Goal: Information Seeking & Learning: Learn about a topic

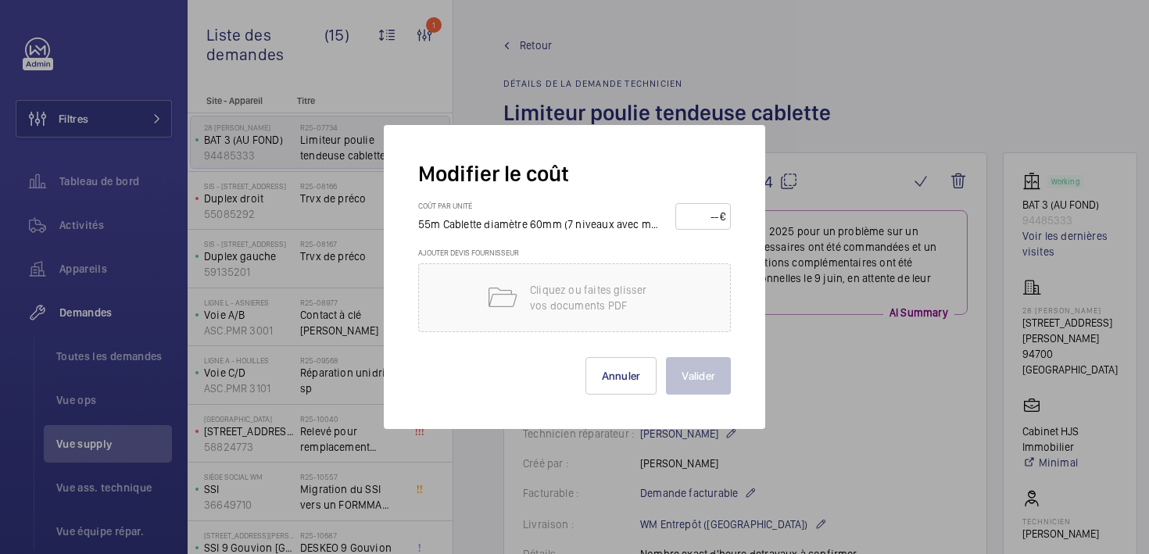
scroll to position [1367, 0]
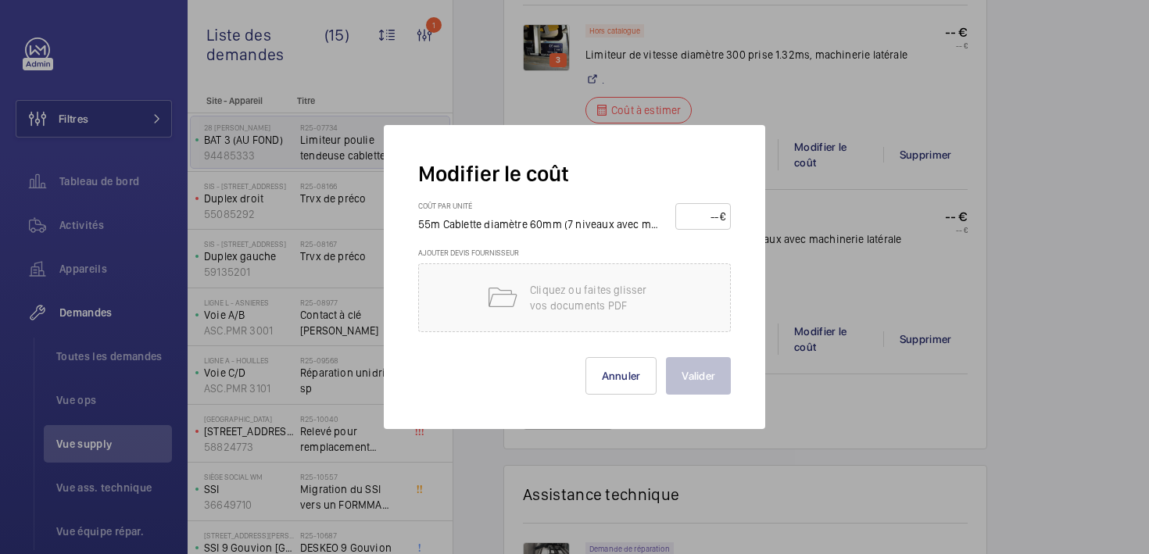
click at [1043, 192] on div at bounding box center [574, 277] width 1149 height 554
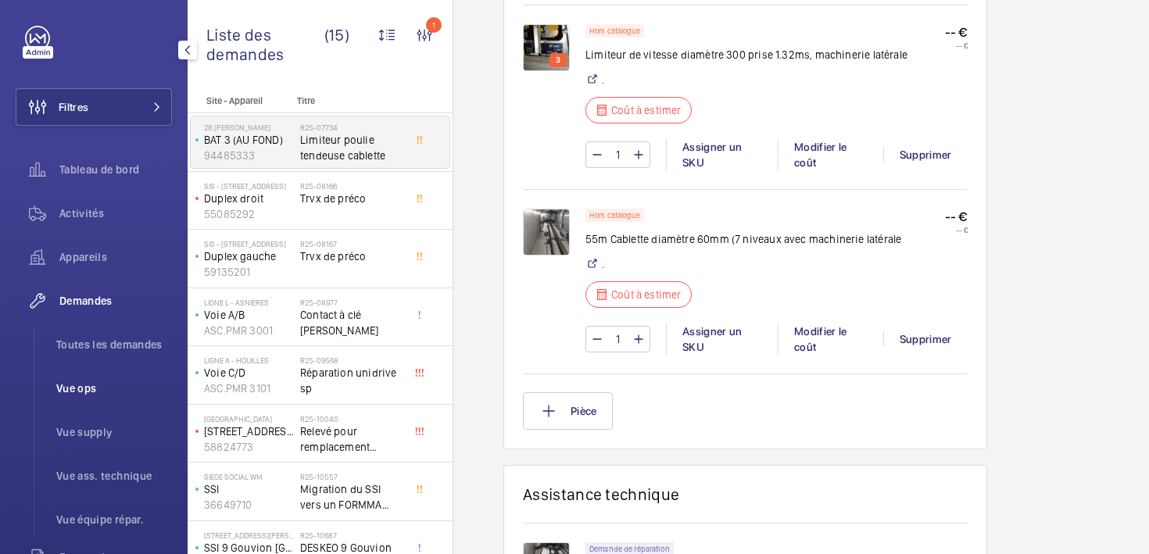
scroll to position [35, 0]
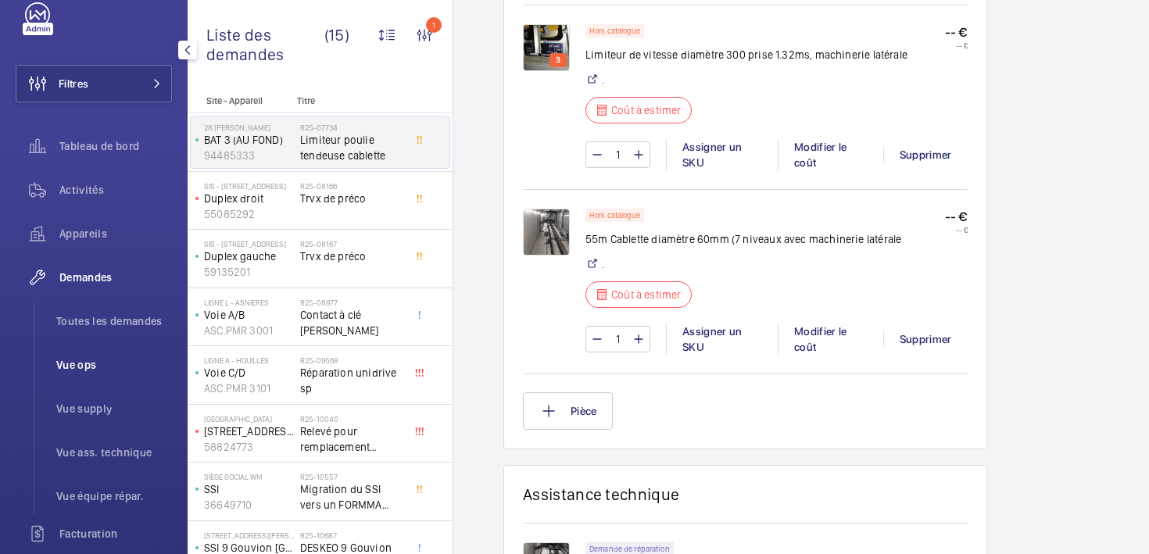
click at [80, 366] on span "Vue ops" at bounding box center [114, 365] width 116 height 16
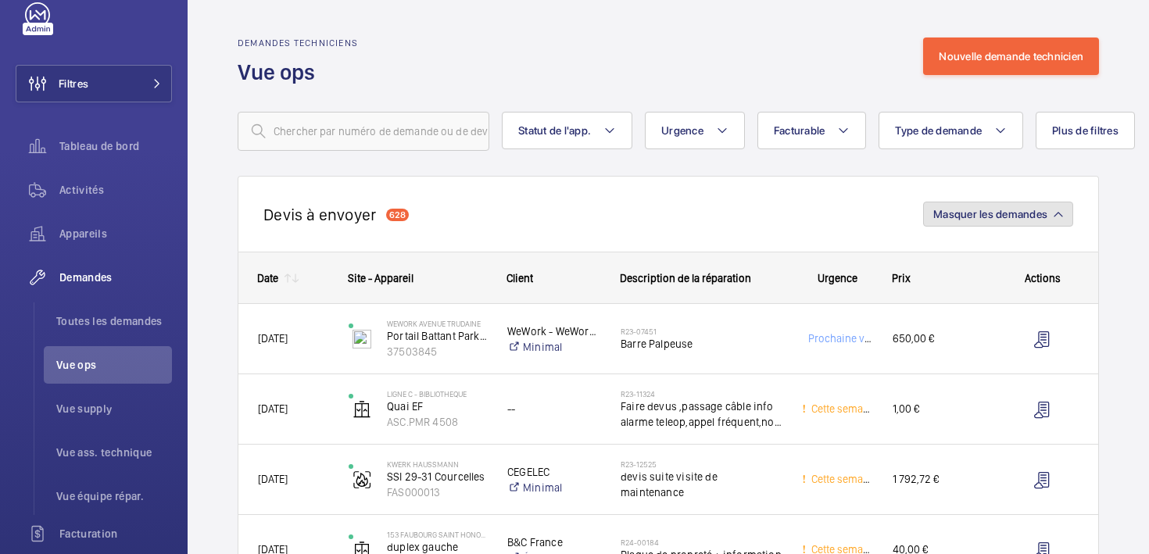
click at [970, 213] on span "Masquer les demandes" at bounding box center [991, 214] width 114 height 13
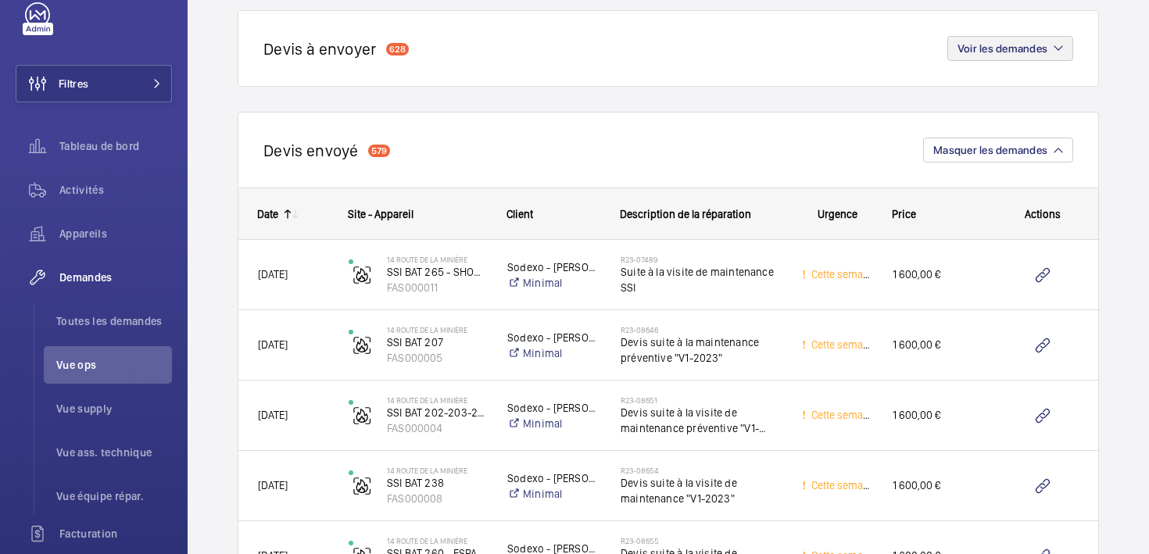
scroll to position [170, 0]
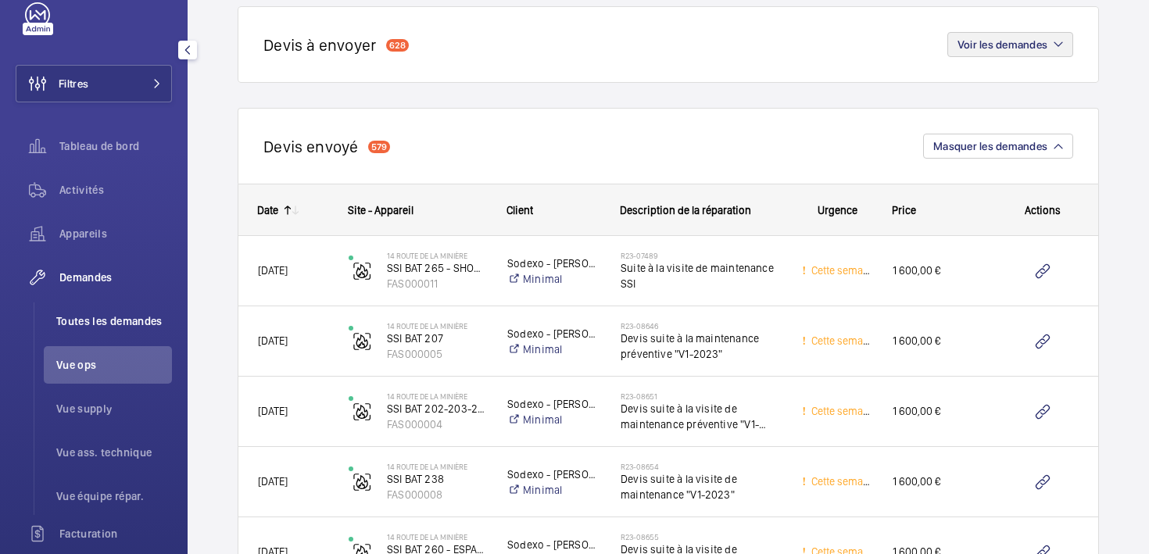
click at [116, 321] on span "Toutes les demandes" at bounding box center [114, 322] width 116 height 16
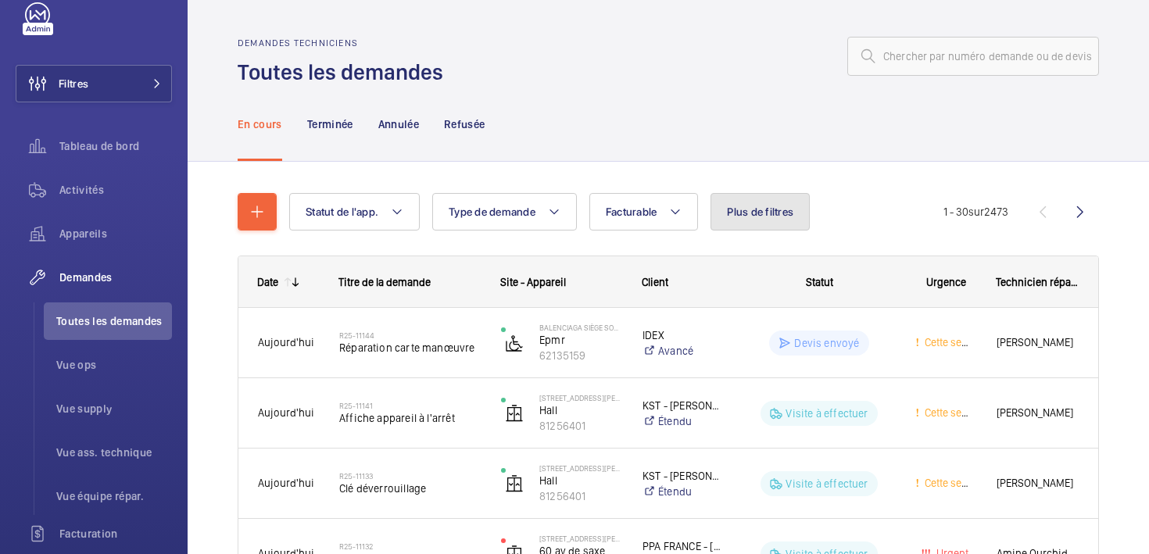
click at [727, 209] on button "Plus de filtres" at bounding box center [760, 212] width 99 height 38
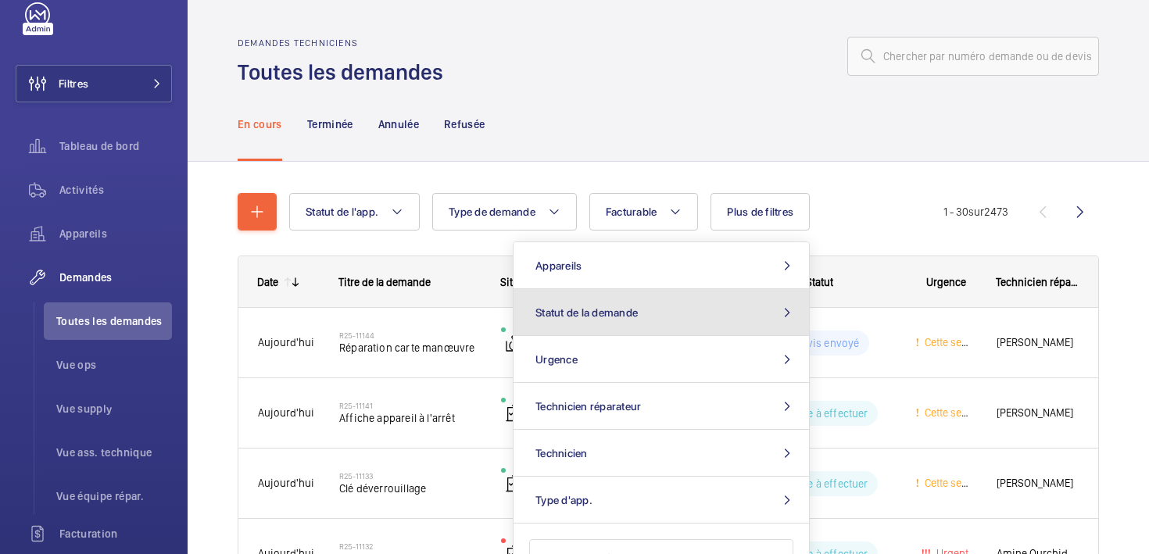
click at [629, 319] on span "Statut de la demande" at bounding box center [587, 312] width 102 height 13
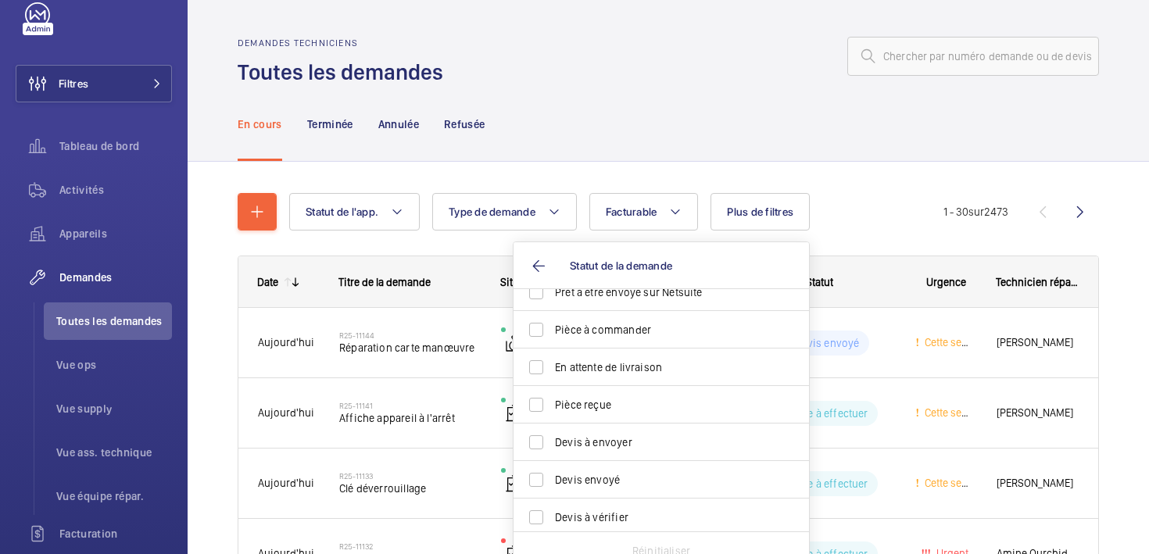
scroll to position [144, 0]
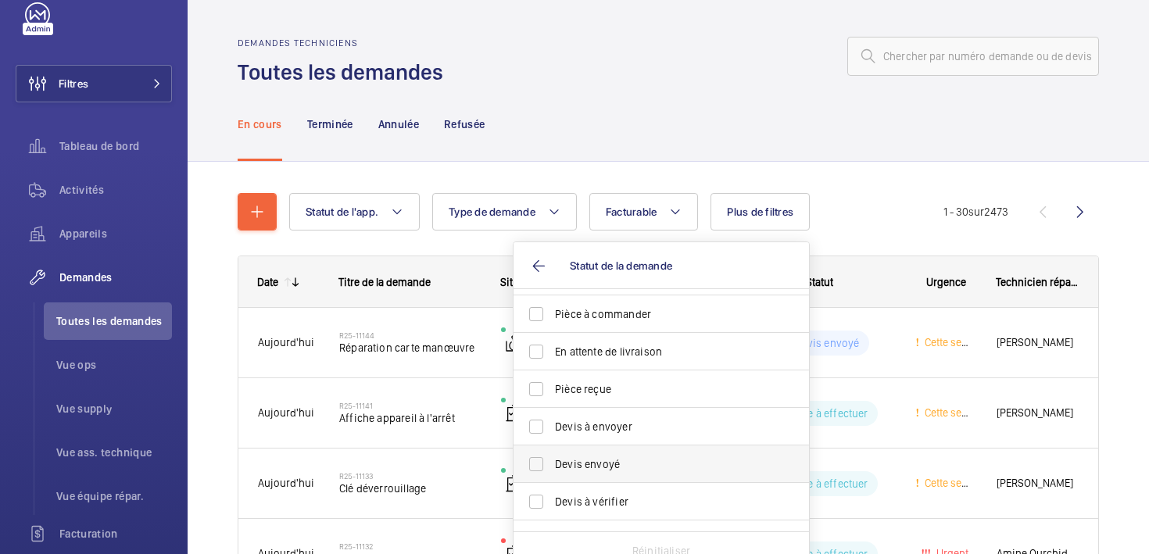
click at [608, 454] on label "Devis envoyé" at bounding box center [650, 465] width 272 height 38
click at [552, 454] on input "Devis envoyé" at bounding box center [536, 464] width 31 height 31
checkbox input "true"
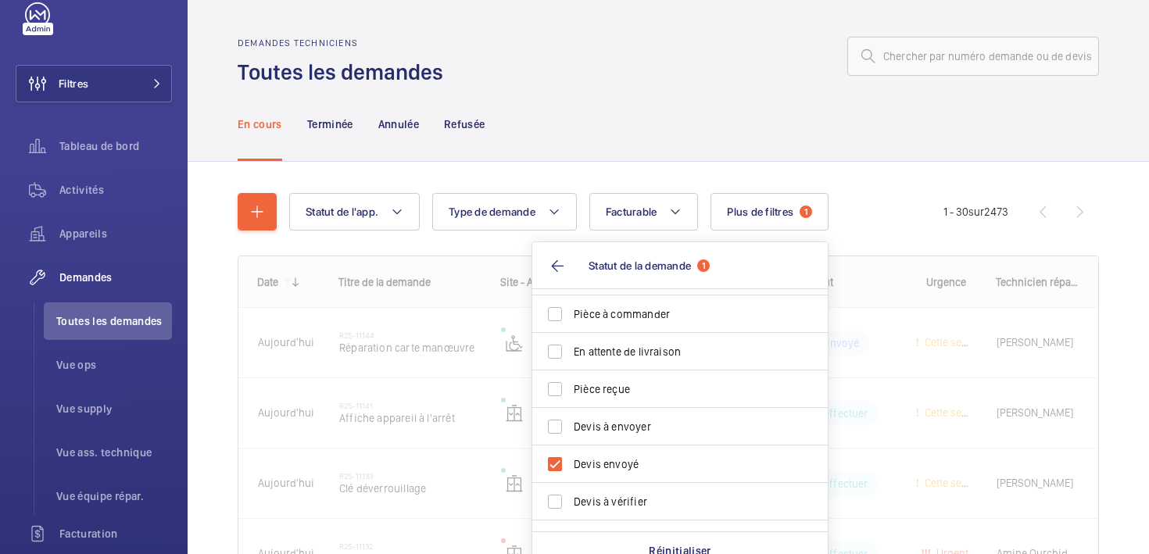
click at [640, 138] on div "En cours Terminée Annulée Refusée" at bounding box center [669, 124] width 862 height 74
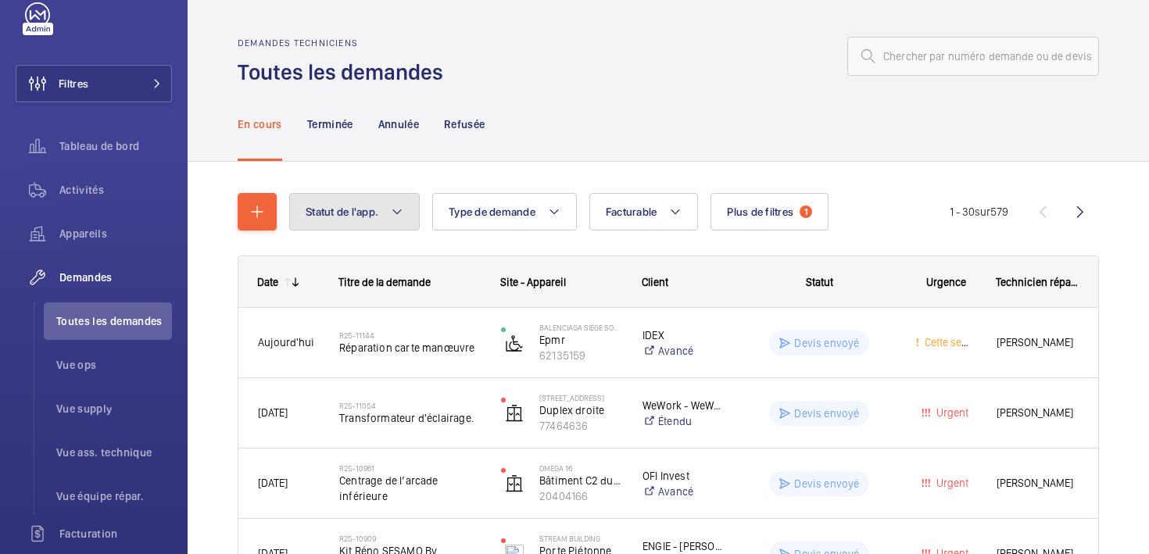
click at [382, 213] on button "Statut de l'app." at bounding box center [354, 212] width 131 height 38
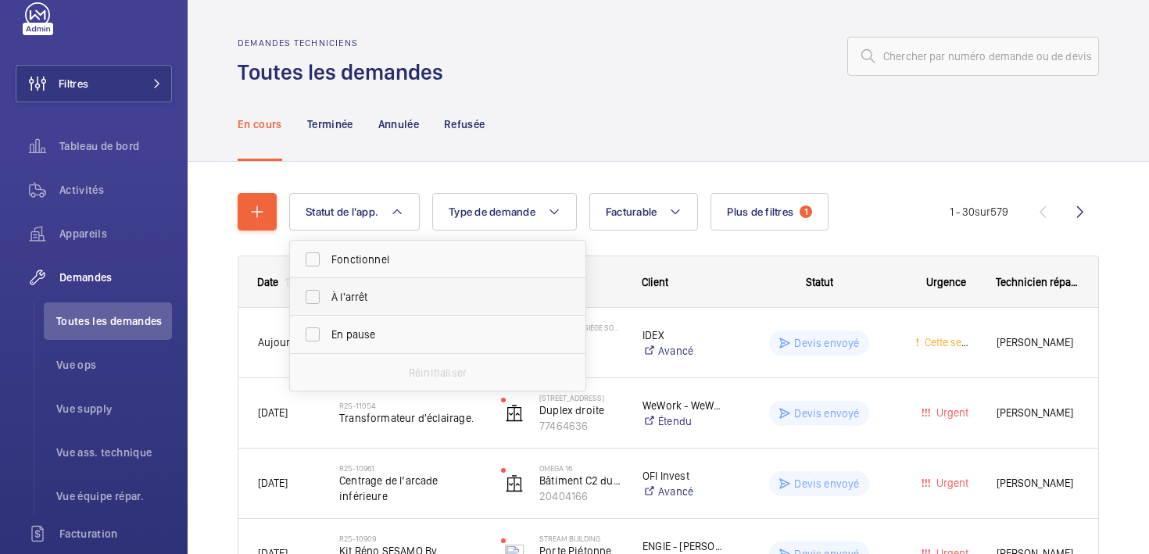
click at [359, 295] on span "À l'arrêt" at bounding box center [439, 297] width 215 height 16
click at [328, 295] on input "À l'arrêt" at bounding box center [312, 296] width 31 height 31
checkbox input "true"
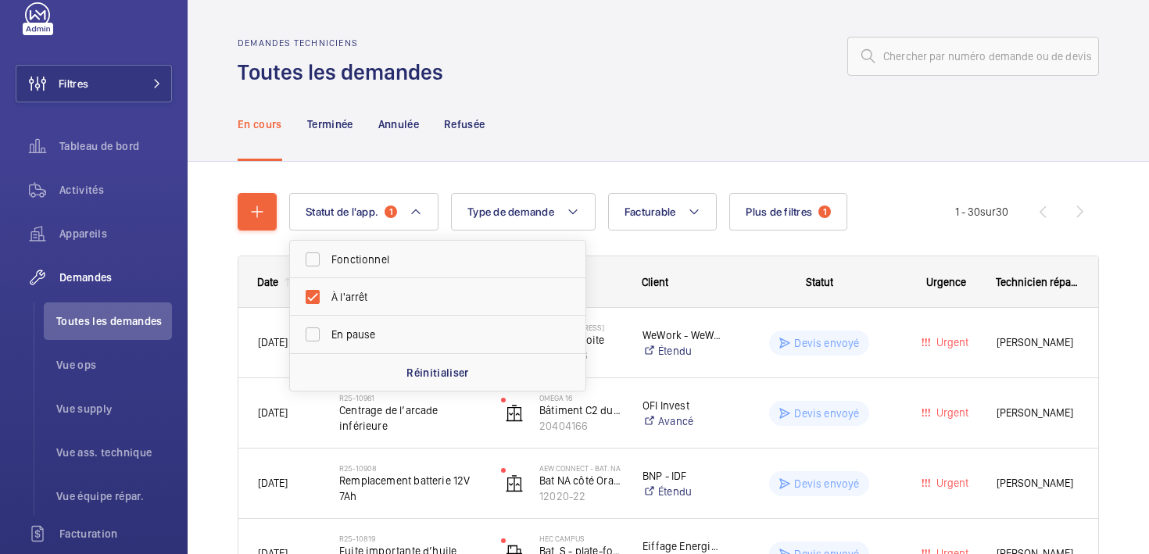
click at [762, 141] on div "En cours Terminée Annulée Refusée" at bounding box center [669, 124] width 862 height 74
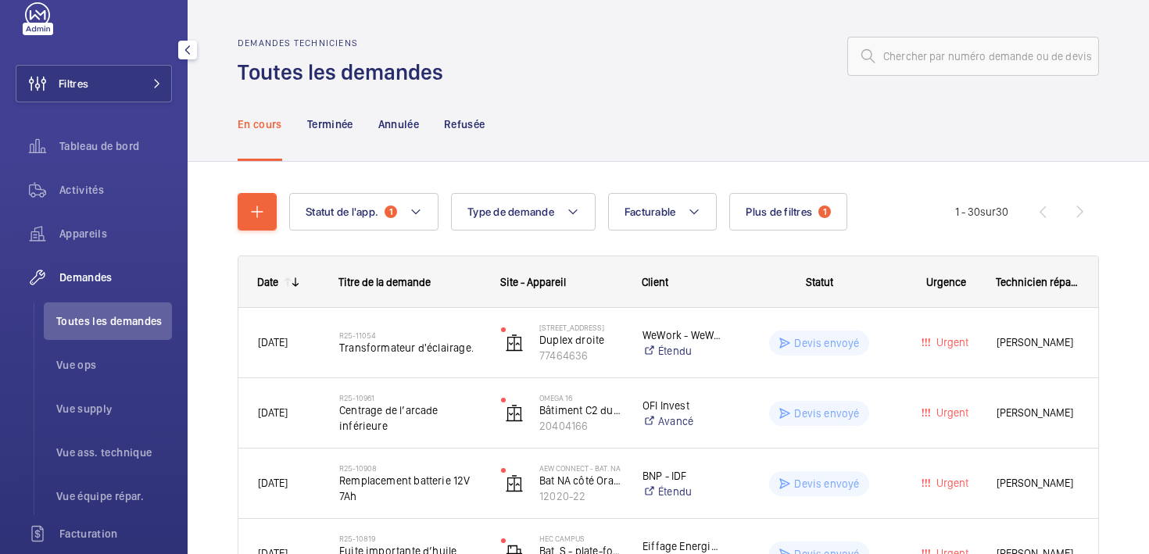
click at [183, 46] on mat-icon "button" at bounding box center [187, 50] width 19 height 13
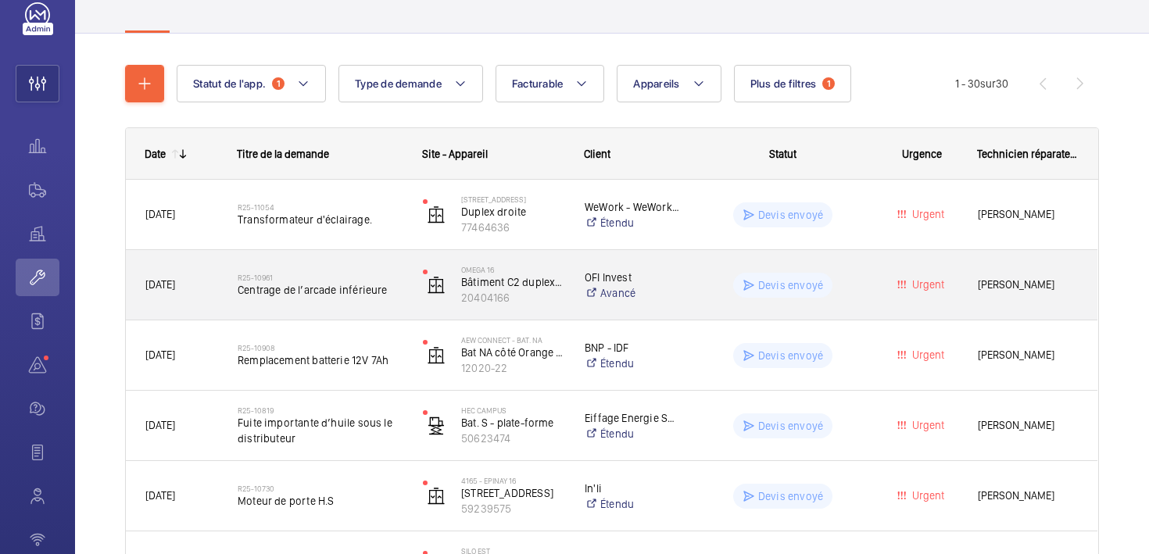
scroll to position [97, 0]
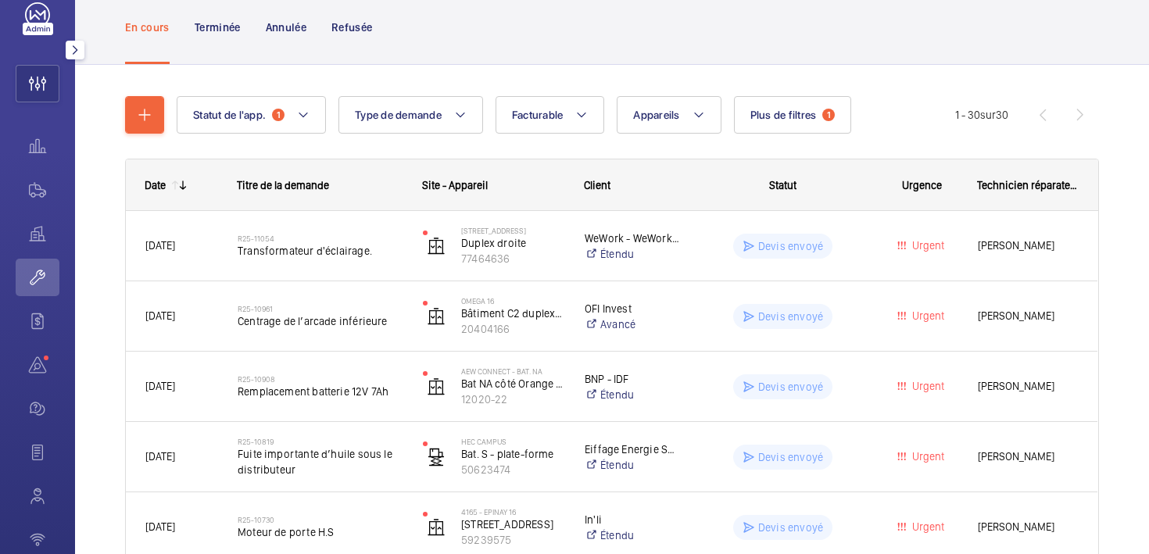
click at [73, 52] on mat-icon "button" at bounding box center [75, 50] width 19 height 13
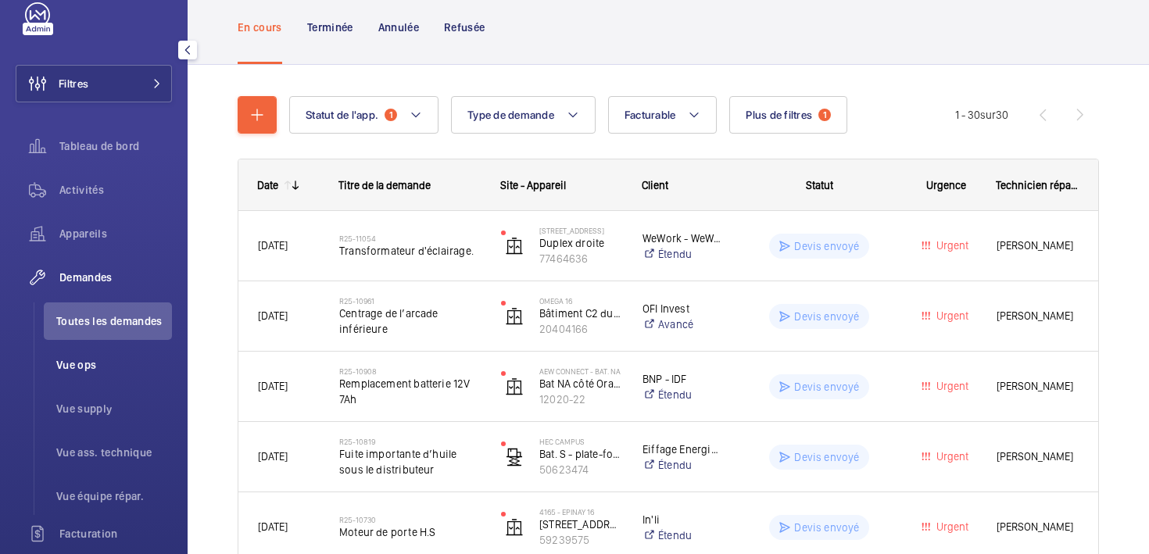
click at [91, 375] on li "Vue ops" at bounding box center [108, 365] width 128 height 38
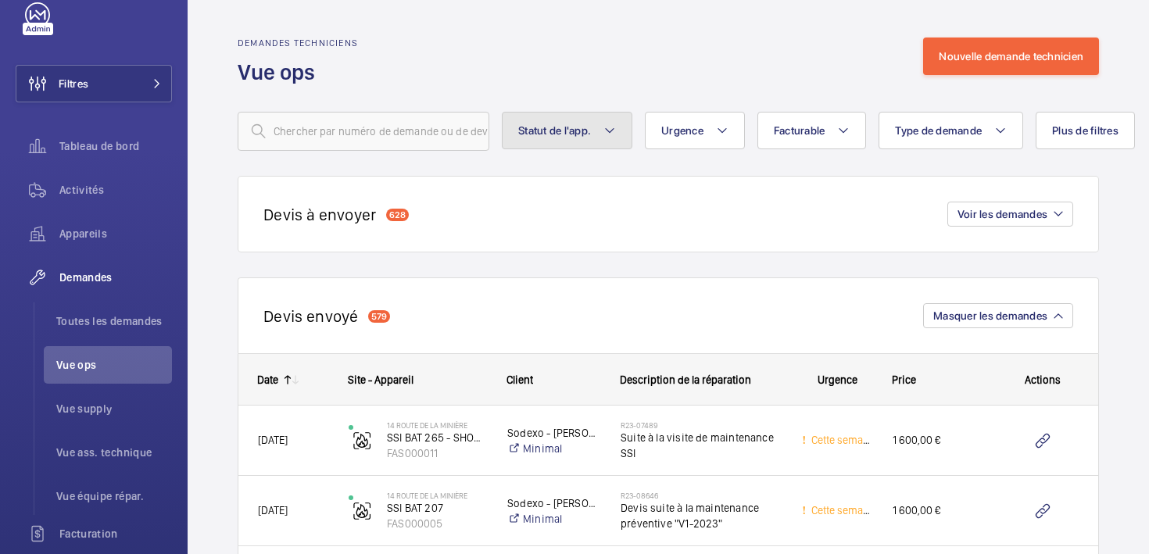
click at [616, 130] on mat-icon at bounding box center [610, 130] width 13 height 19
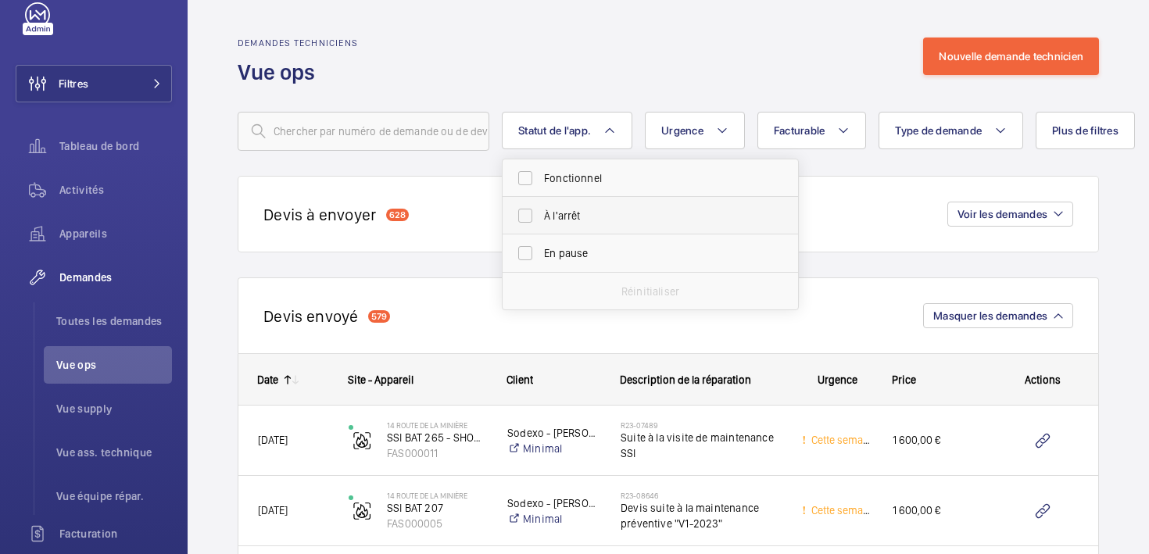
click at [549, 221] on span "À l'arrêt" at bounding box center [651, 216] width 215 height 16
click at [541, 221] on input "À l'arrêt" at bounding box center [525, 215] width 31 height 31
checkbox input "true"
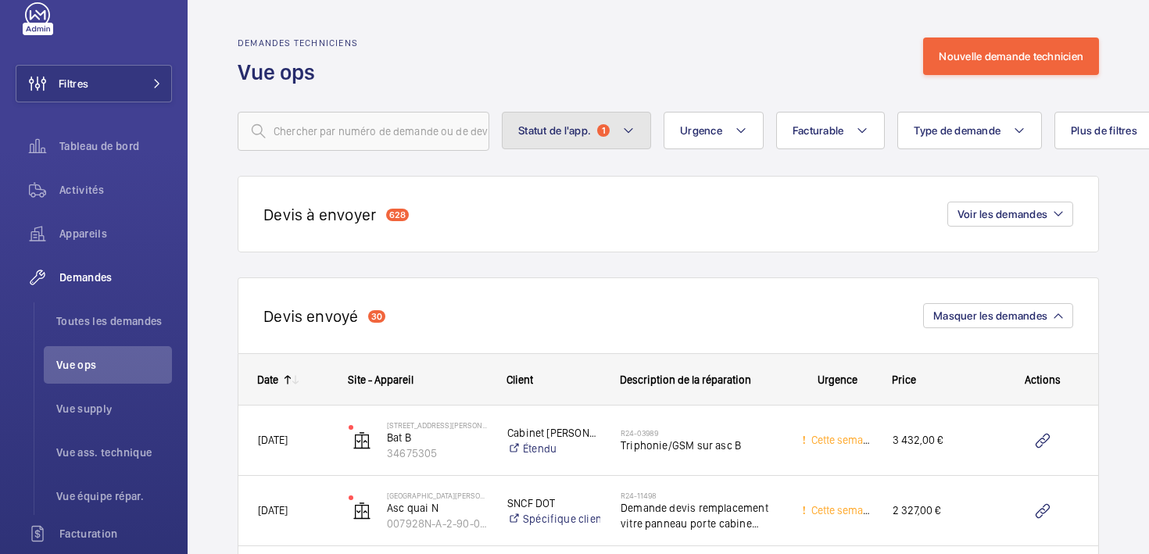
click at [594, 123] on button "Statut de l'app. 1" at bounding box center [576, 131] width 149 height 38
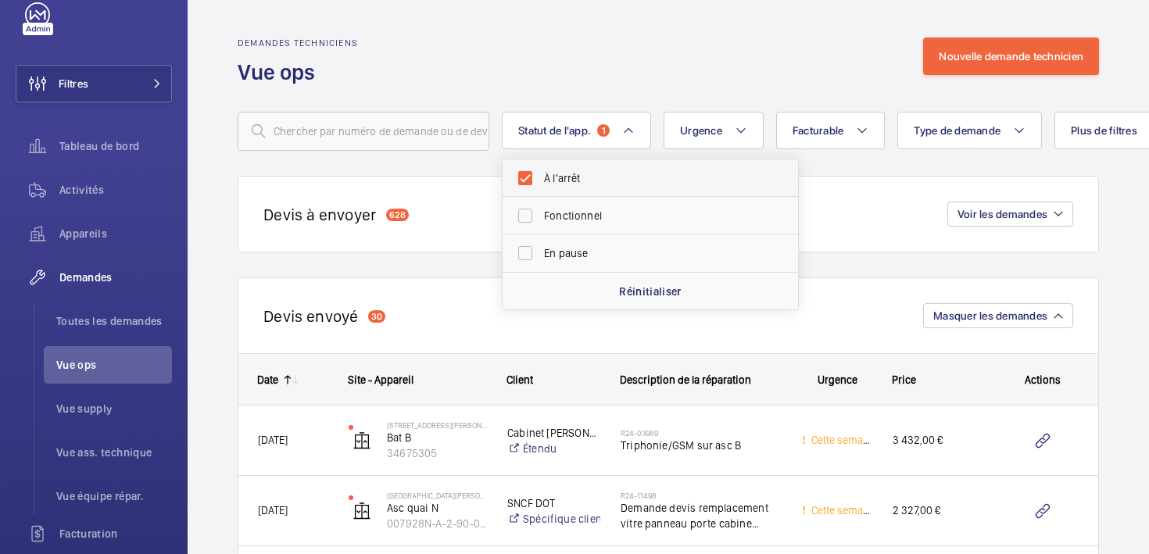
click at [576, 173] on span "À l'arrêt" at bounding box center [651, 178] width 215 height 16
click at [541, 173] on input "À l'arrêt" at bounding box center [525, 178] width 31 height 31
checkbox input "false"
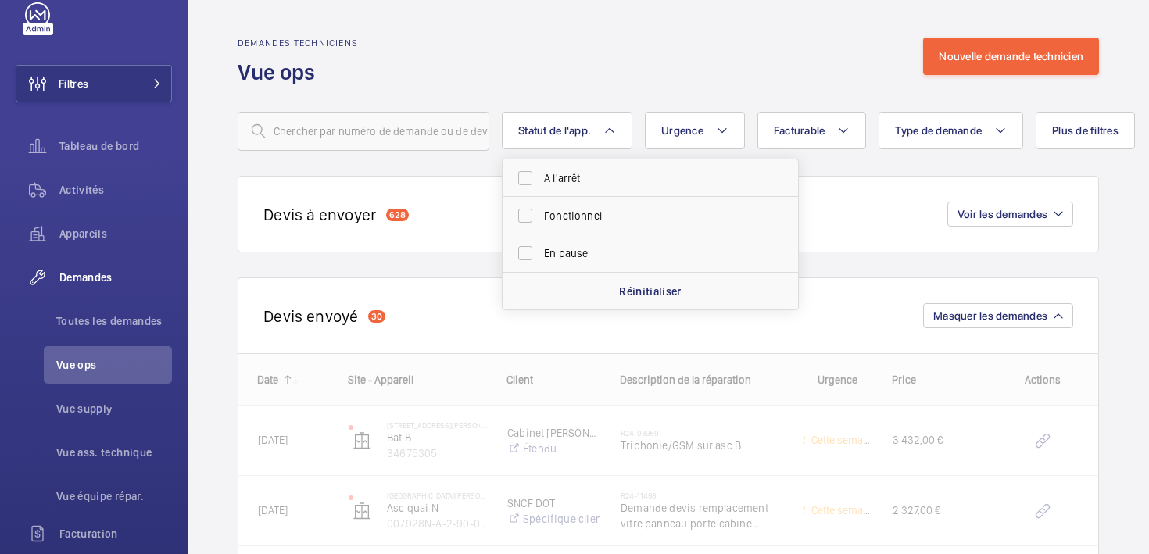
click at [425, 41] on div "Demandes techniciens Vue ops Nouvelle demande technicien" at bounding box center [669, 62] width 862 height 49
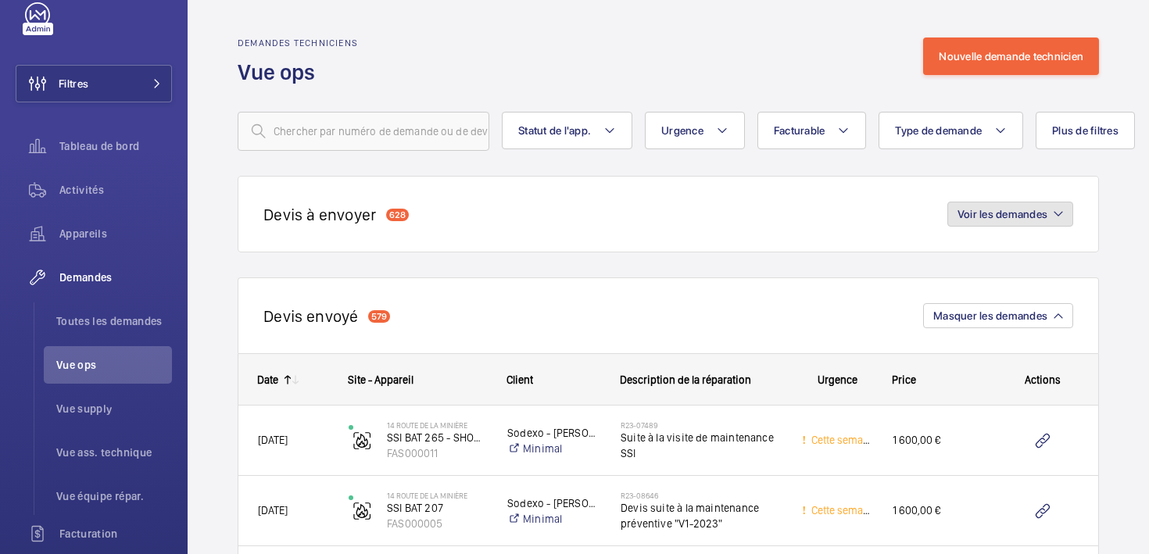
click at [993, 215] on span "Voir les demandes" at bounding box center [1003, 214] width 90 height 13
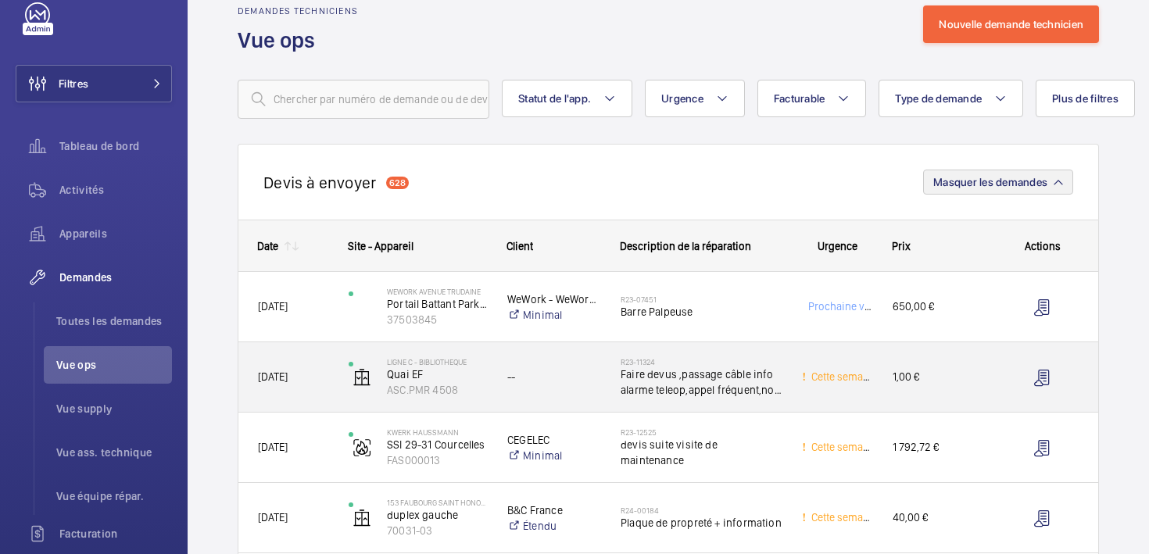
scroll to position [40, 0]
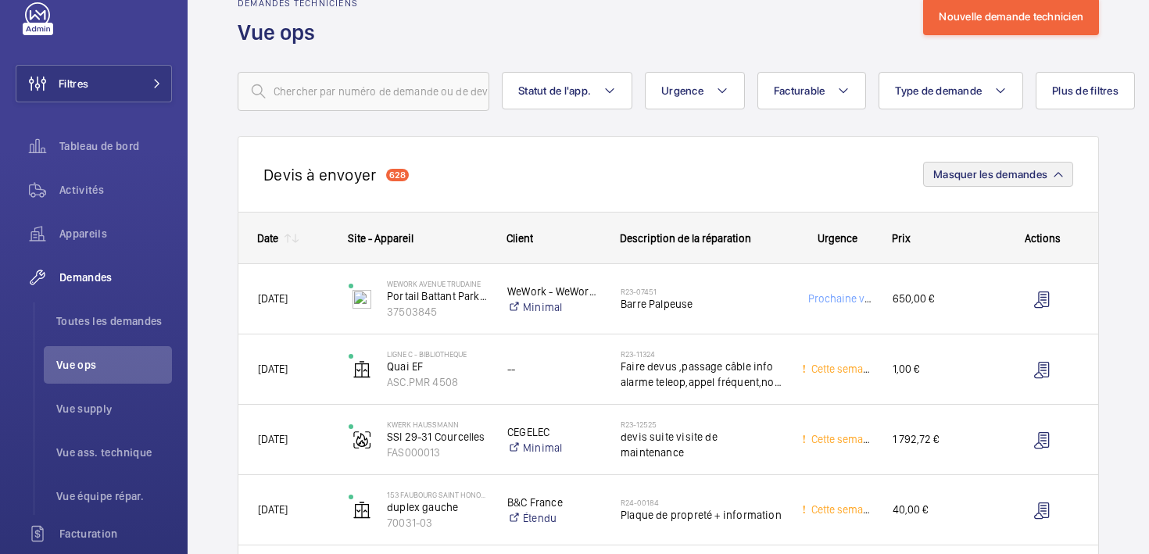
click at [294, 235] on mat-icon at bounding box center [295, 238] width 13 height 13
click at [292, 236] on mat-icon at bounding box center [295, 238] width 13 height 13
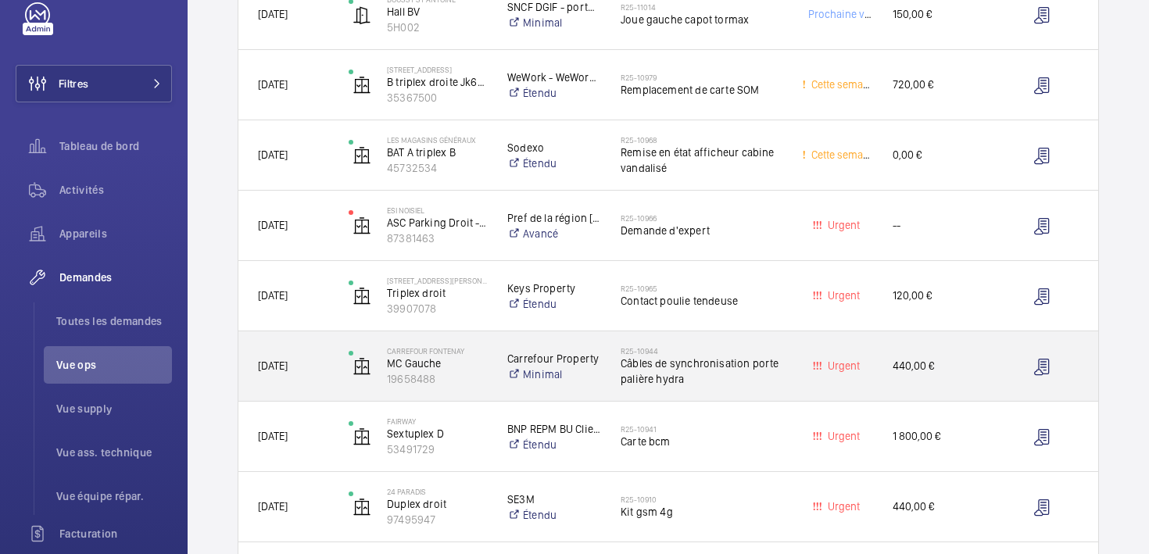
scroll to position [1003, 0]
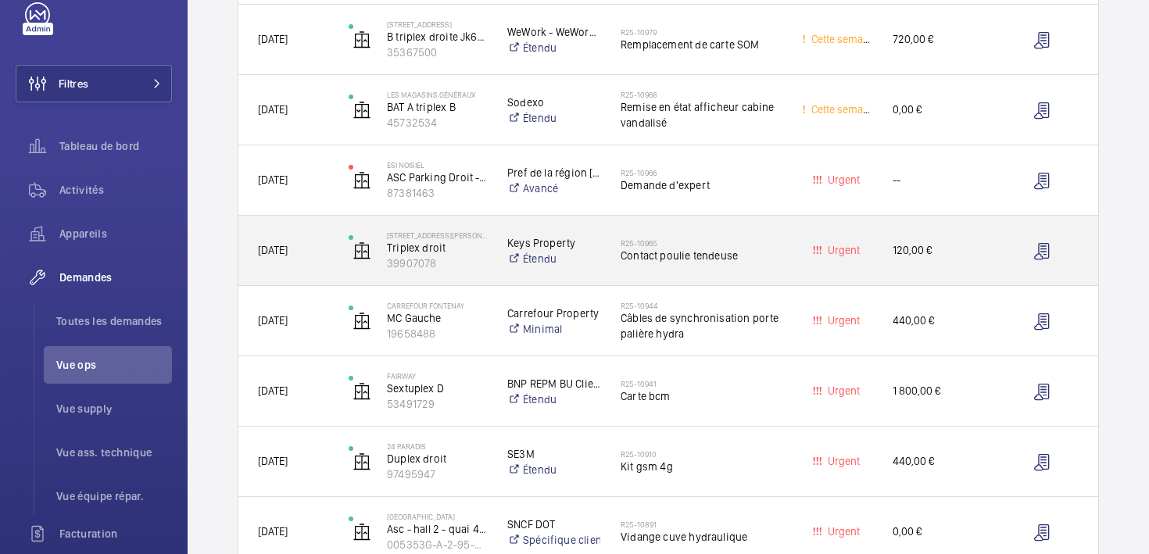
click at [679, 256] on span "Contact poulie tendeuse" at bounding box center [701, 256] width 161 height 16
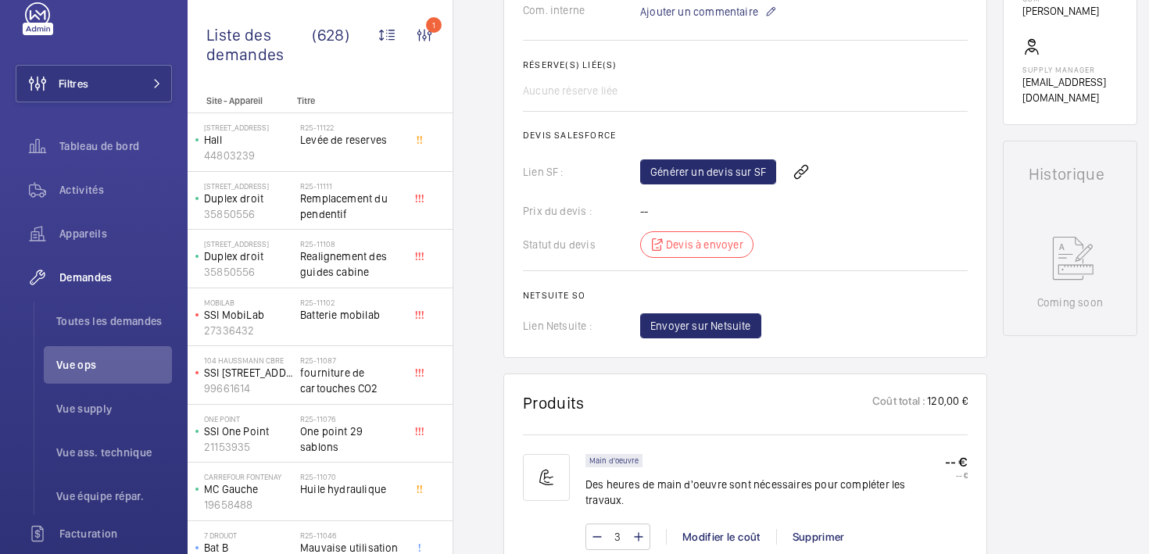
scroll to position [718, 0]
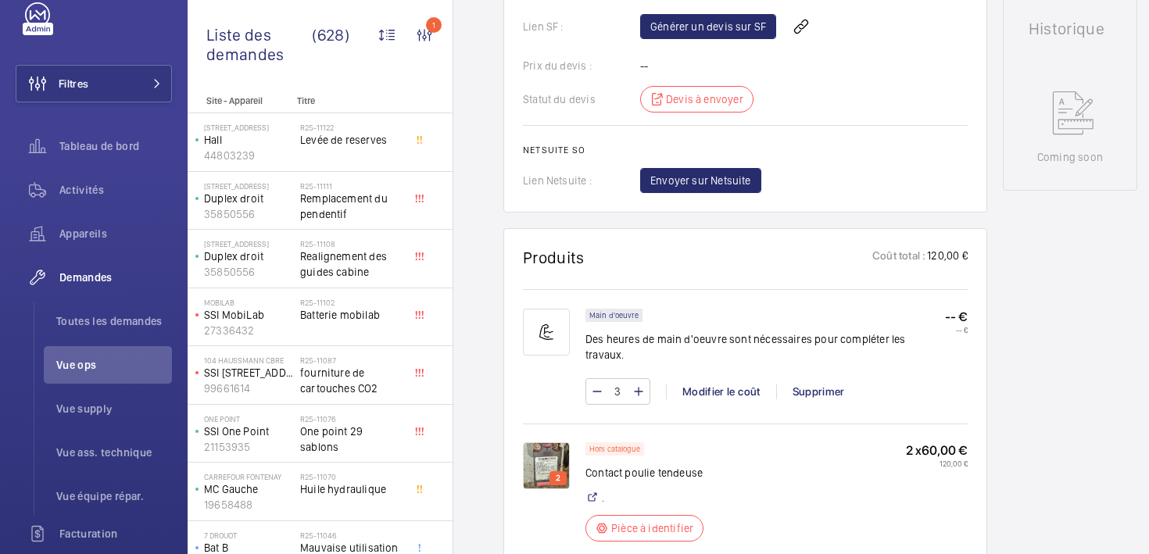
click at [553, 448] on img at bounding box center [546, 466] width 47 height 47
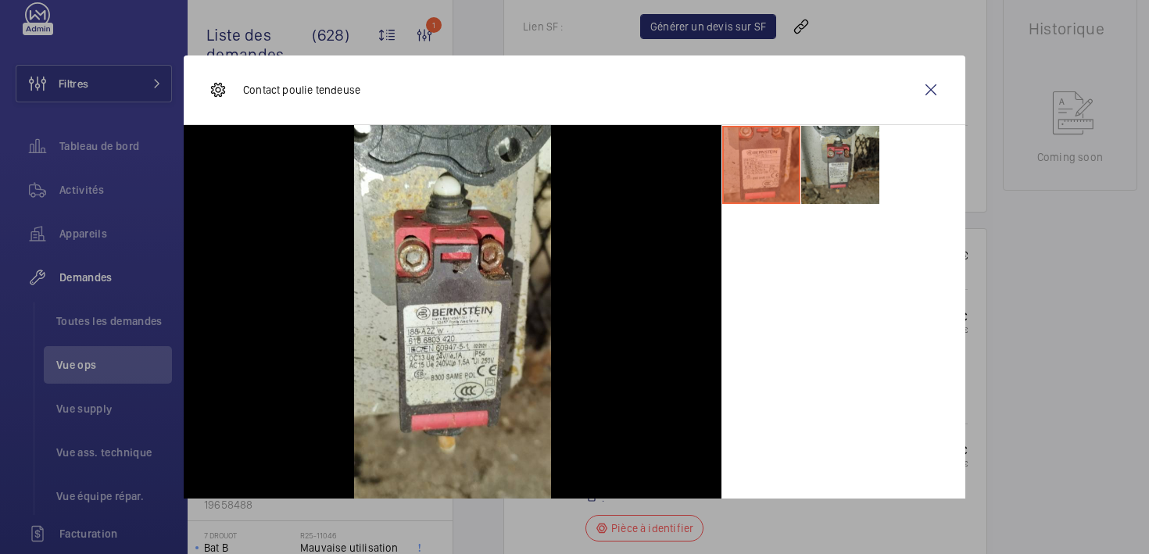
click at [803, 185] on li at bounding box center [840, 165] width 78 height 78
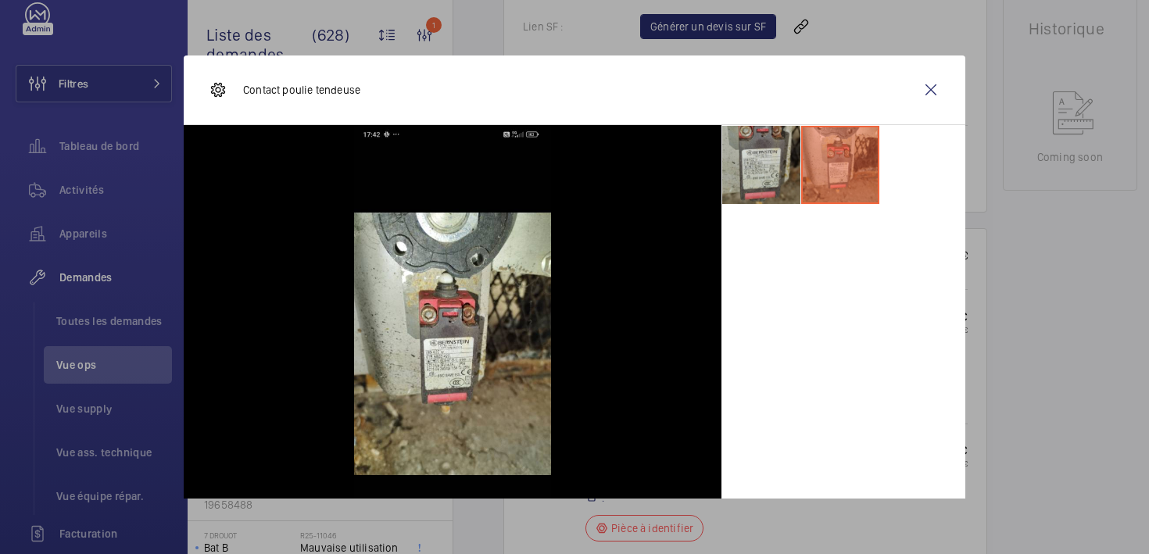
click at [759, 174] on li at bounding box center [761, 165] width 78 height 78
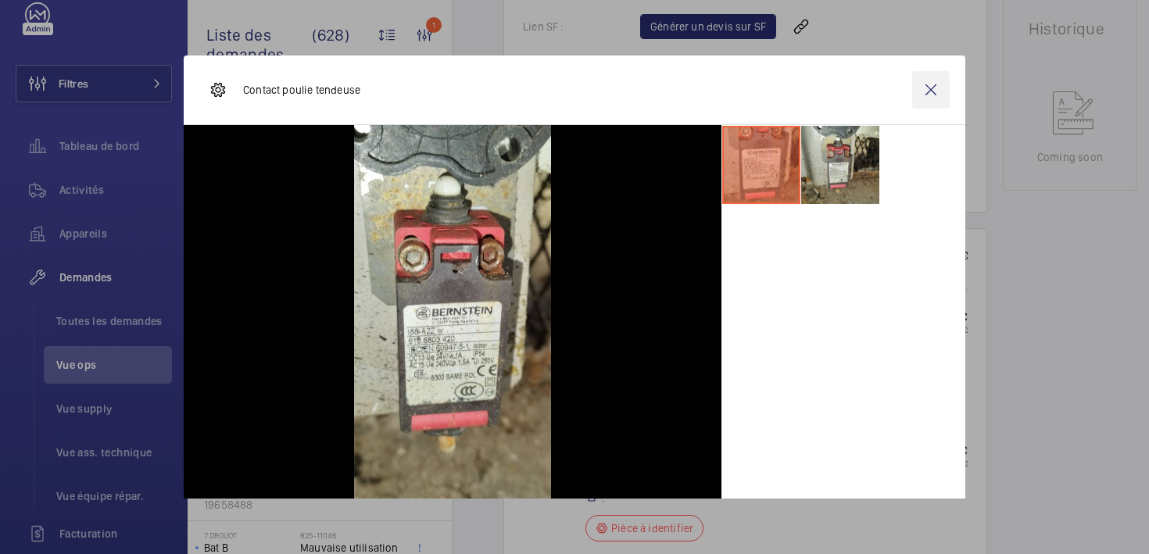
click at [934, 84] on wm-front-icon-button at bounding box center [931, 90] width 38 height 38
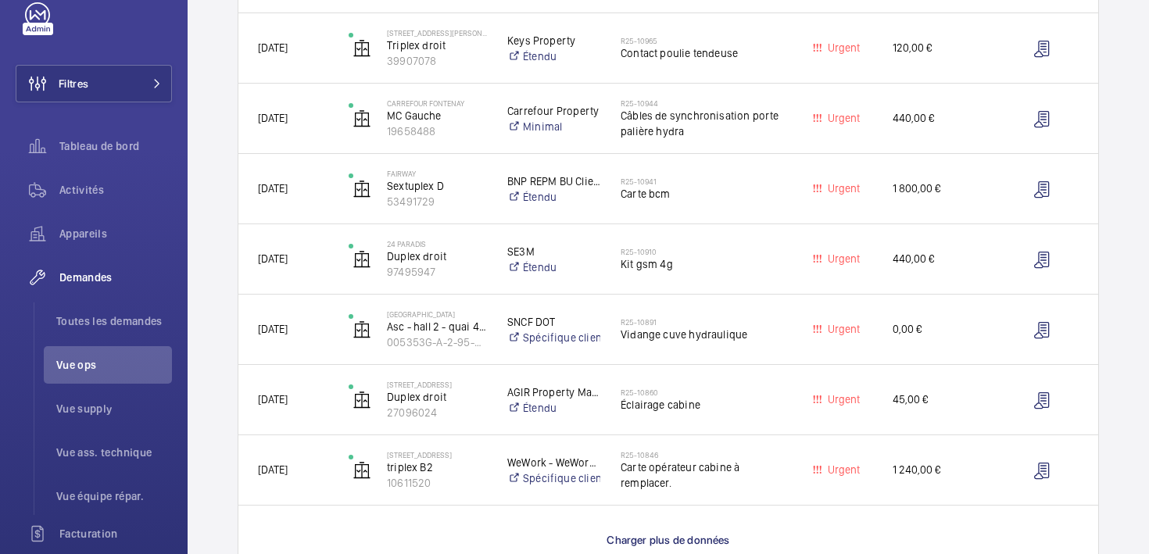
scroll to position [1396, 0]
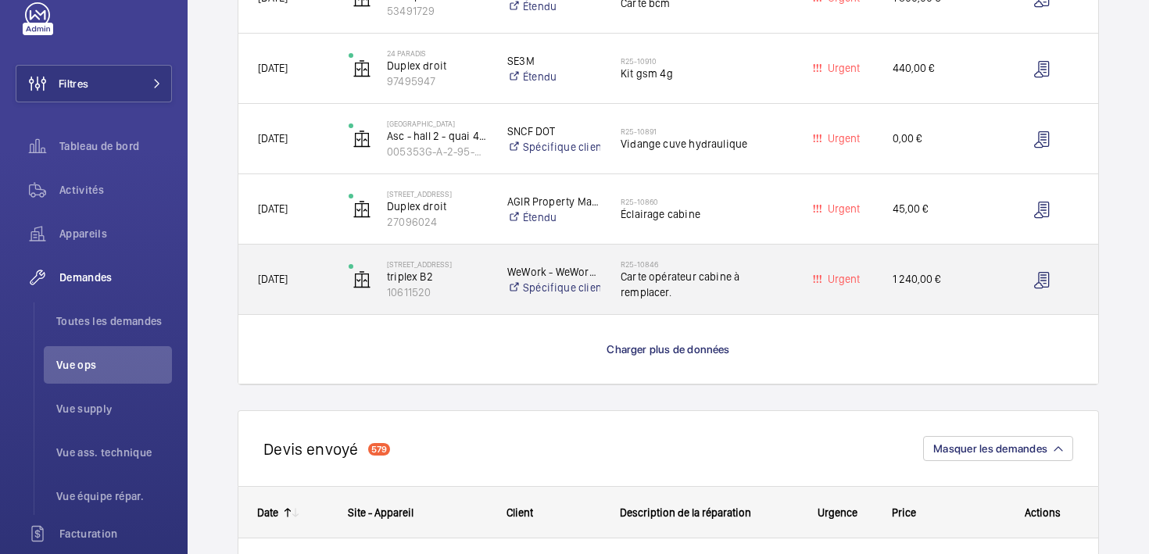
click at [668, 289] on span "Carte opérateur cabine à remplacer." at bounding box center [701, 284] width 161 height 31
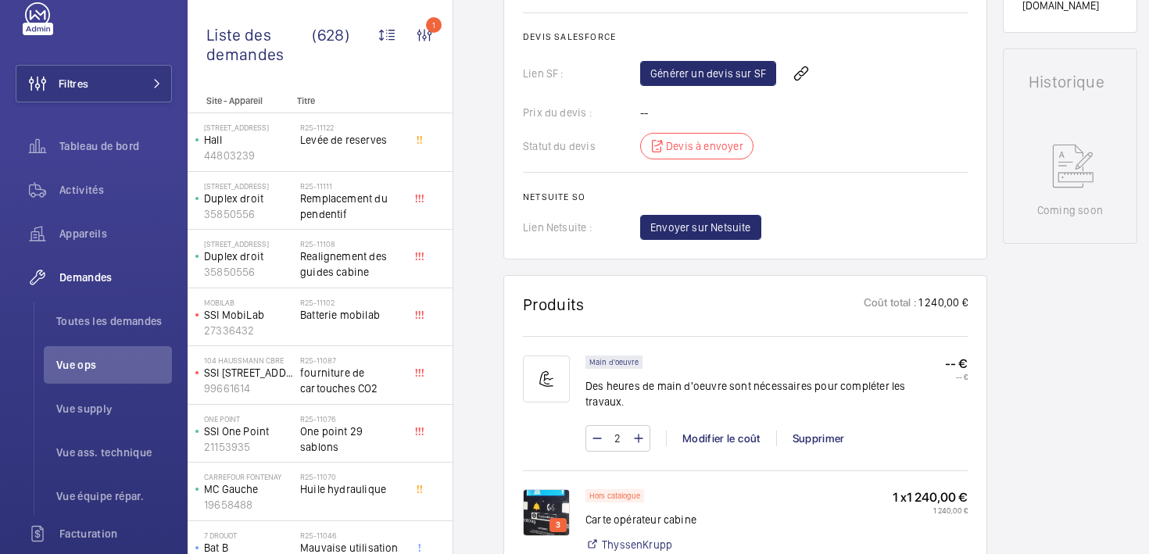
scroll to position [816, 0]
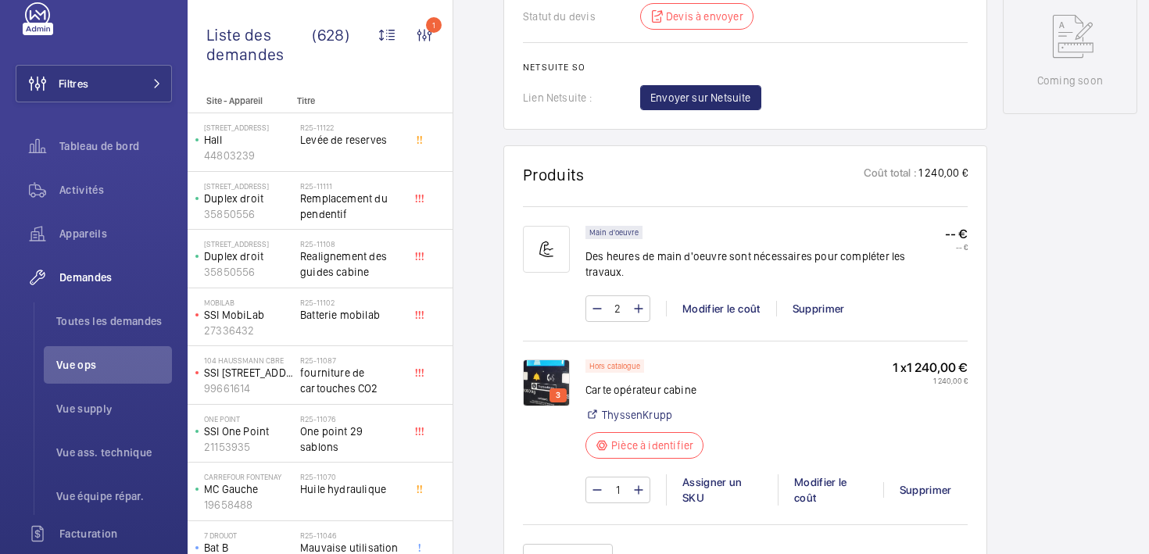
click at [553, 360] on img at bounding box center [546, 383] width 47 height 47
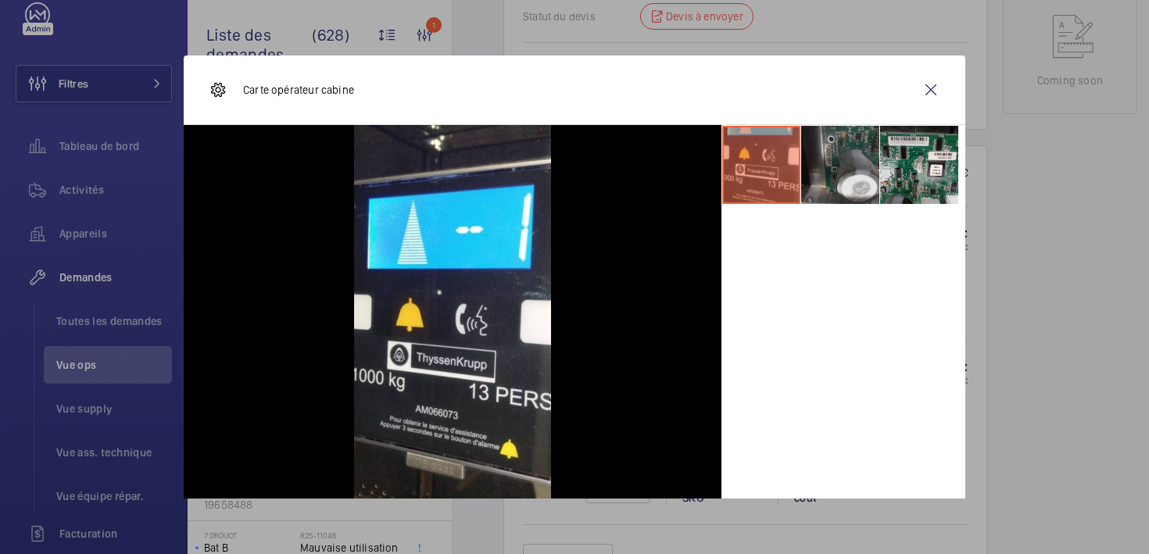
click at [857, 177] on li at bounding box center [840, 165] width 78 height 78
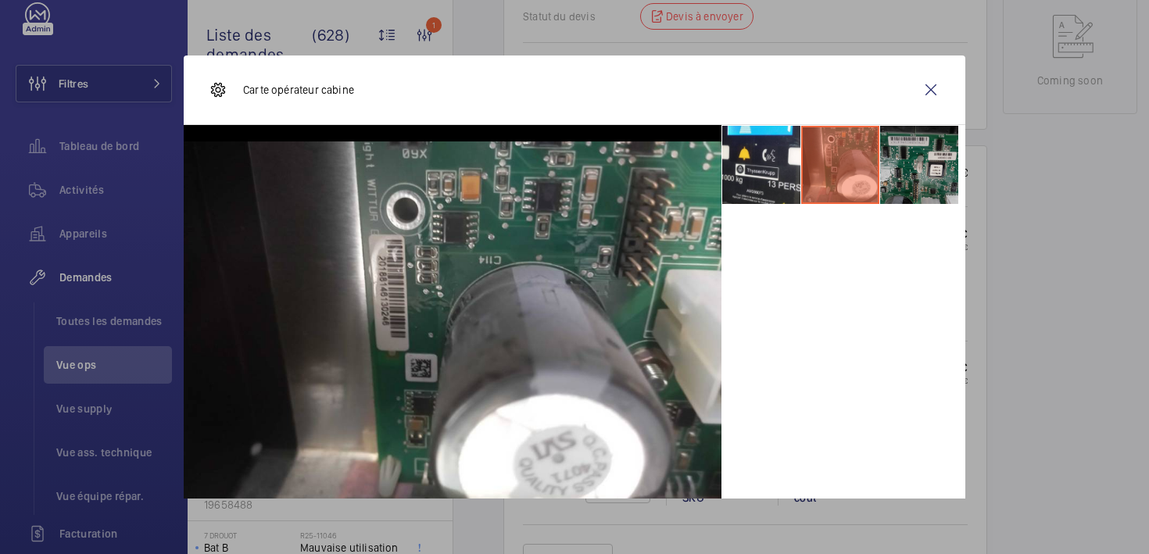
click at [925, 161] on li at bounding box center [919, 165] width 78 height 78
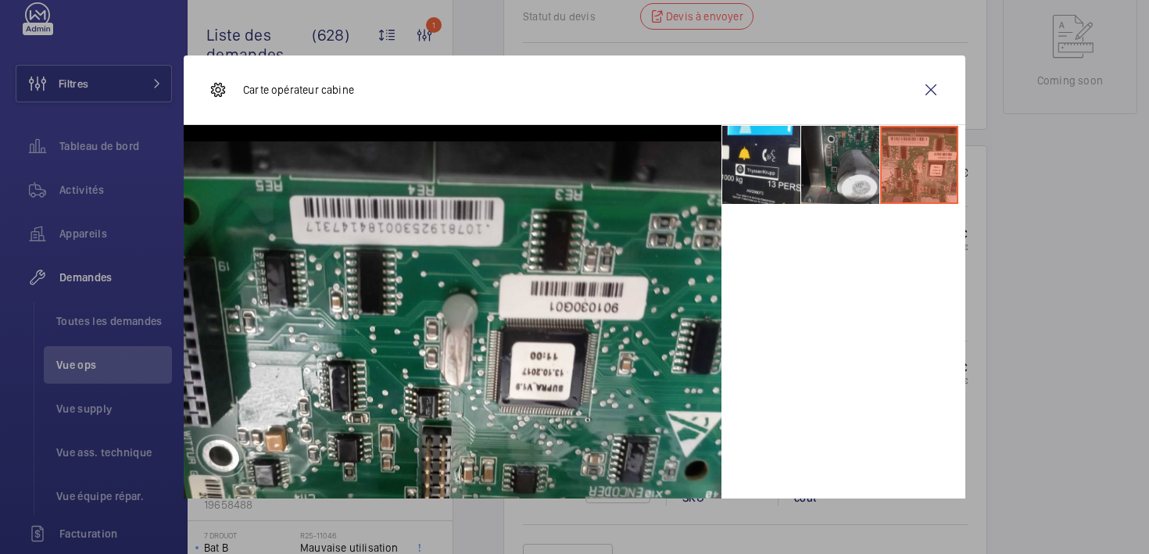
click at [848, 170] on li at bounding box center [840, 165] width 78 height 78
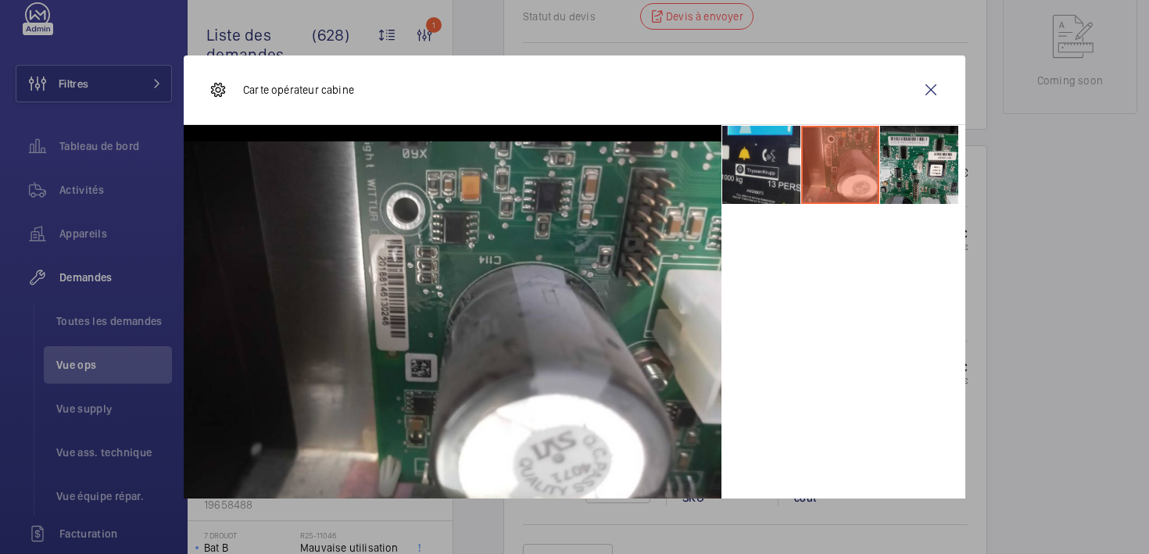
click at [783, 164] on li at bounding box center [761, 165] width 78 height 78
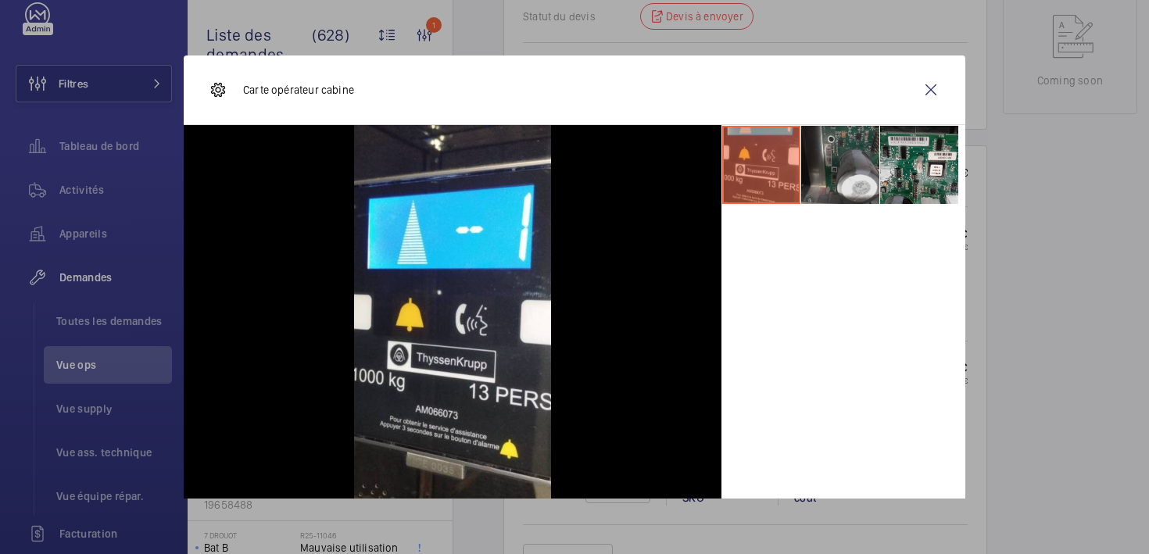
click at [840, 157] on li at bounding box center [840, 165] width 78 height 78
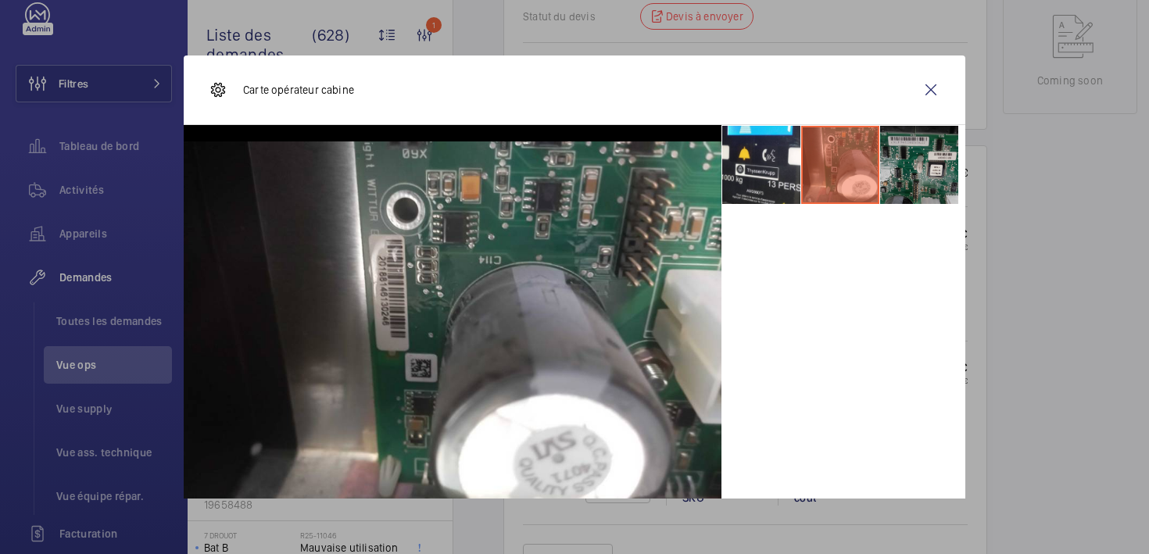
click at [952, 162] on li at bounding box center [919, 165] width 78 height 78
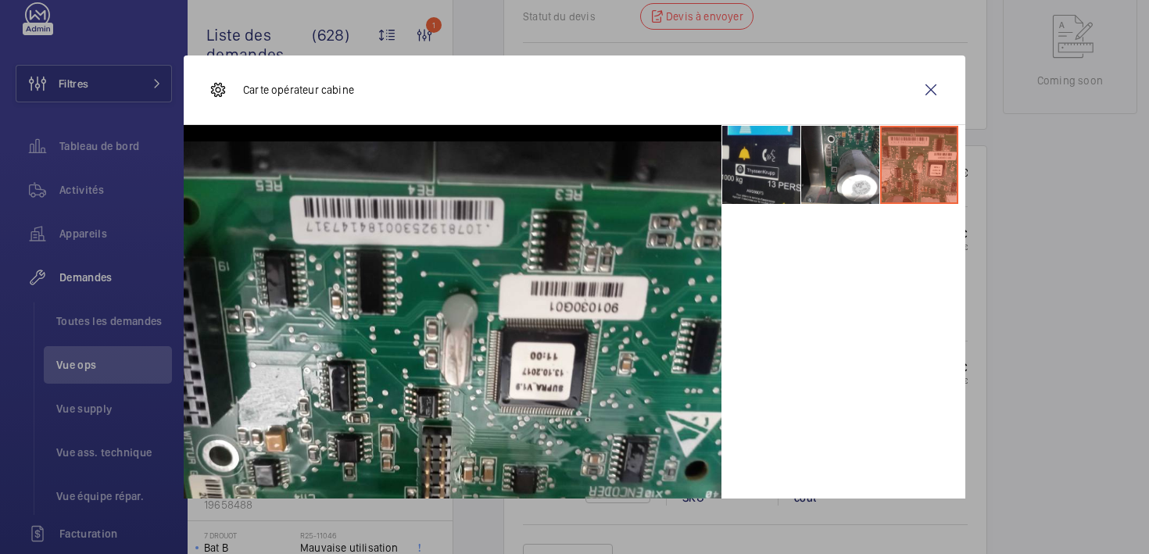
click at [744, 175] on li at bounding box center [761, 165] width 78 height 78
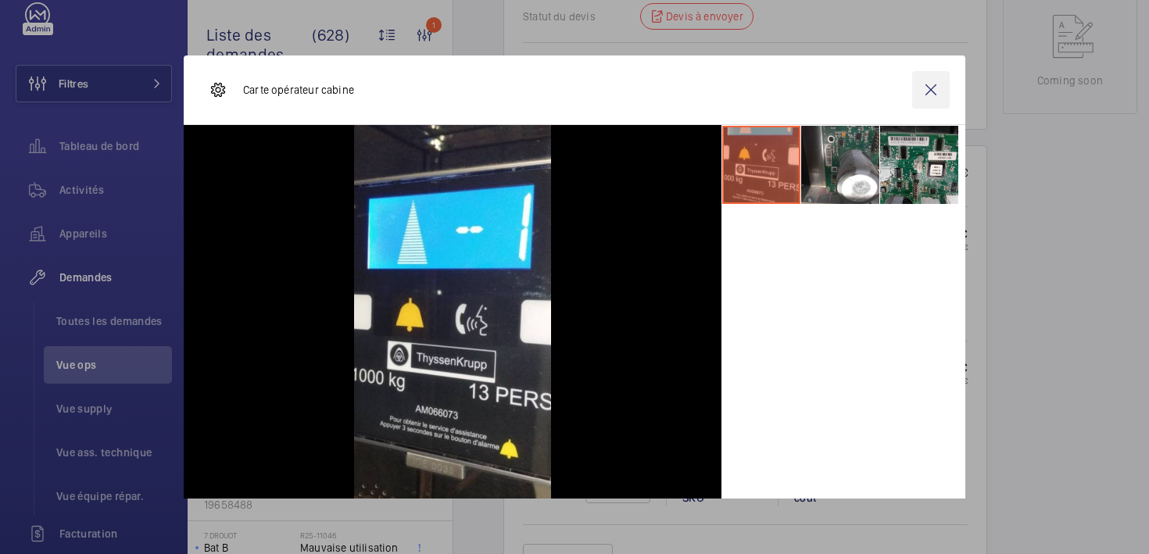
click at [926, 102] on wm-front-icon-button at bounding box center [931, 90] width 38 height 38
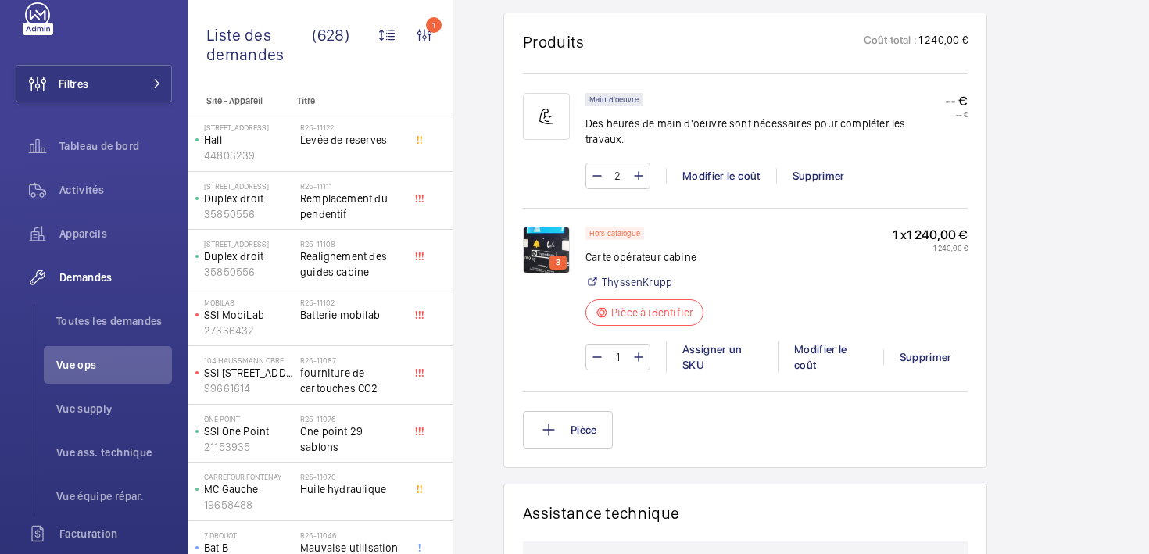
scroll to position [948, 0]
drag, startPoint x: 908, startPoint y: 222, endPoint x: 956, endPoint y: 215, distance: 49.0
click at [956, 228] on p "1 x 1 240,00 €" at bounding box center [930, 236] width 75 height 16
click at [905, 228] on p "1 x 1 240,00 €" at bounding box center [930, 236] width 75 height 16
drag, startPoint x: 701, startPoint y: 247, endPoint x: 586, endPoint y: 246, distance: 114.2
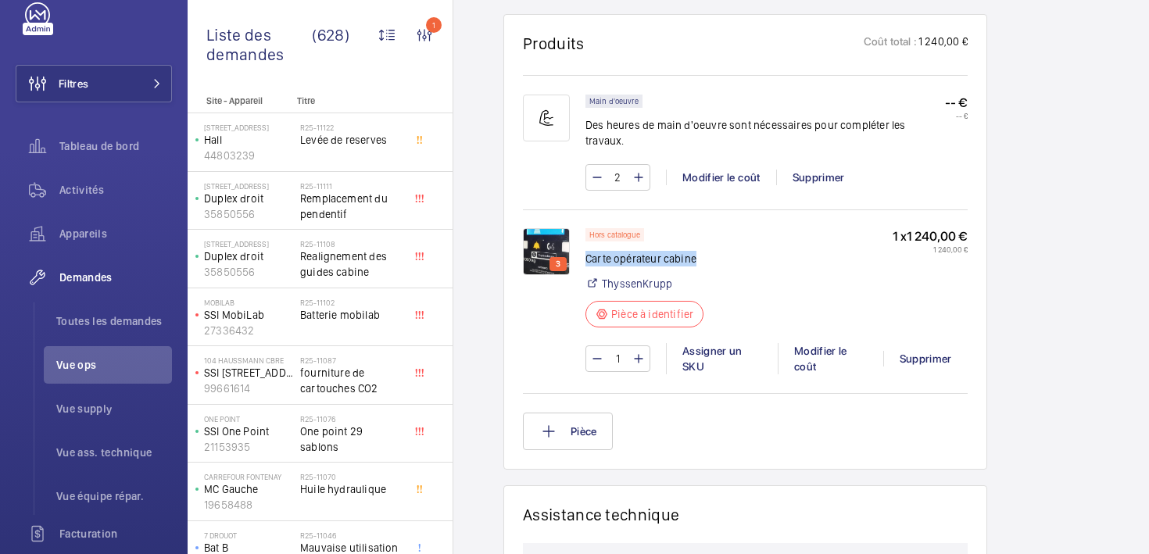
click at [586, 251] on p "Carte opérateur cabine" at bounding box center [649, 259] width 127 height 16
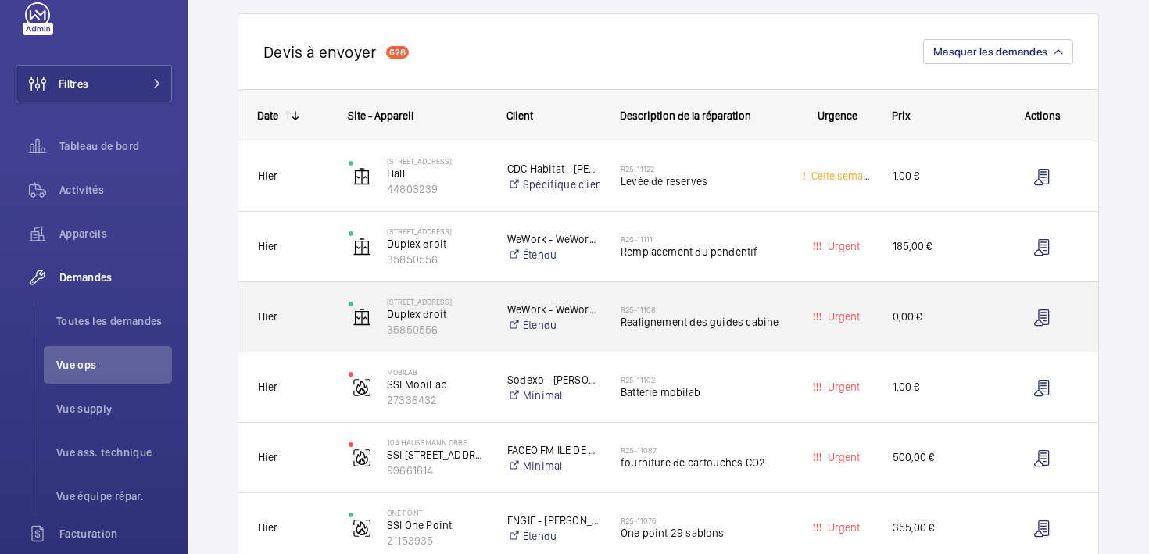
scroll to position [166, 0]
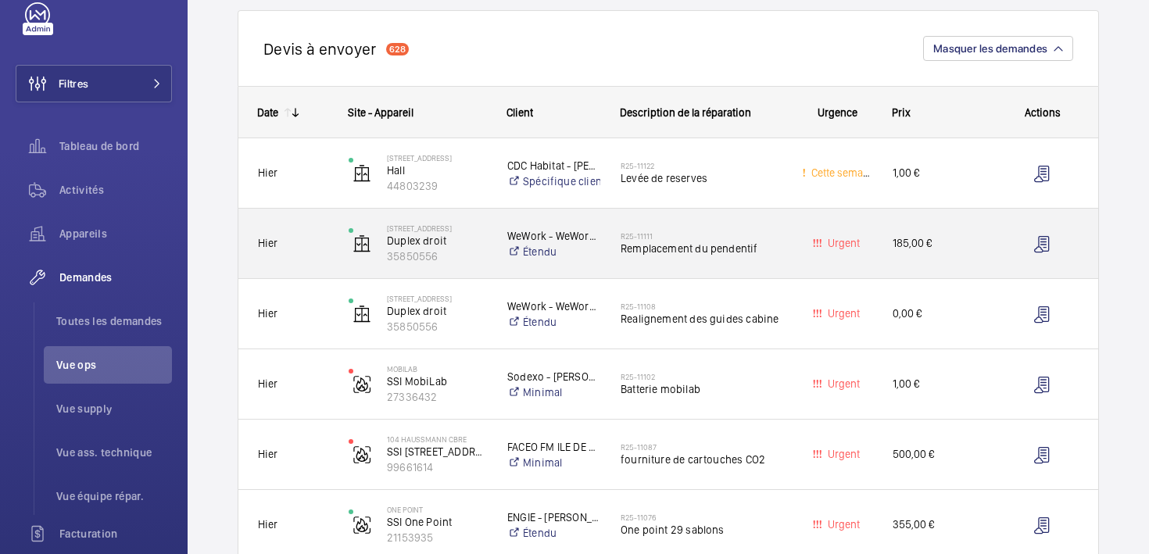
click at [721, 238] on h2 "R25-11111" at bounding box center [701, 235] width 161 height 9
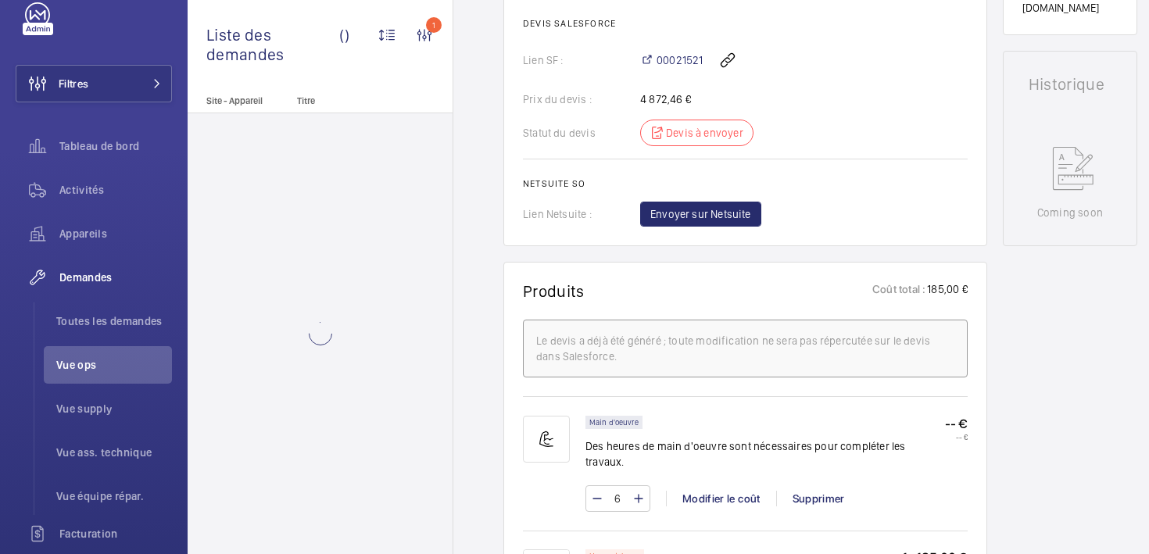
scroll to position [669, 0]
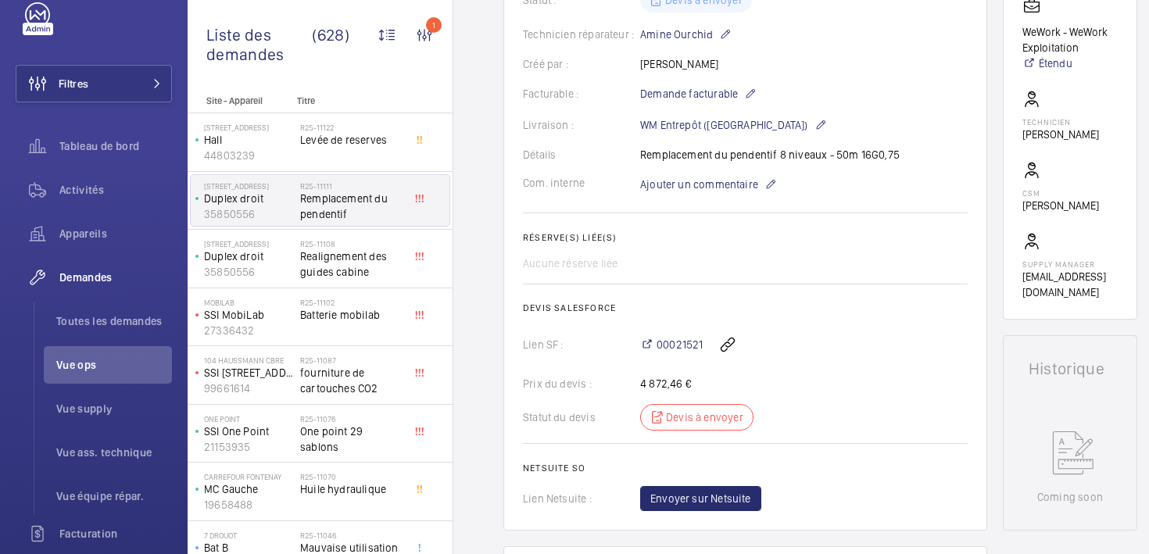
scroll to position [401, 0]
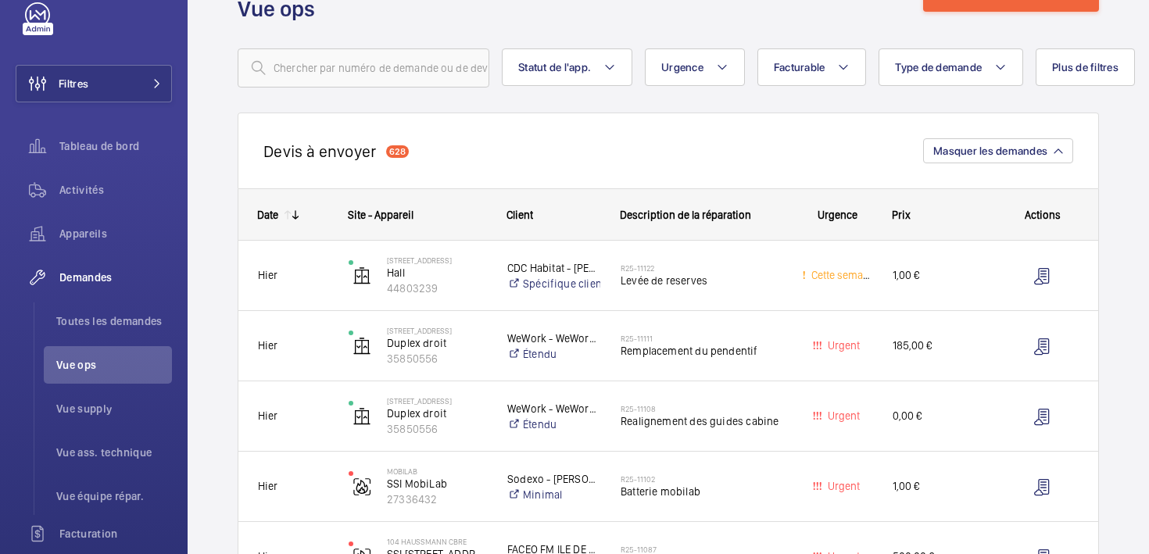
scroll to position [55, 0]
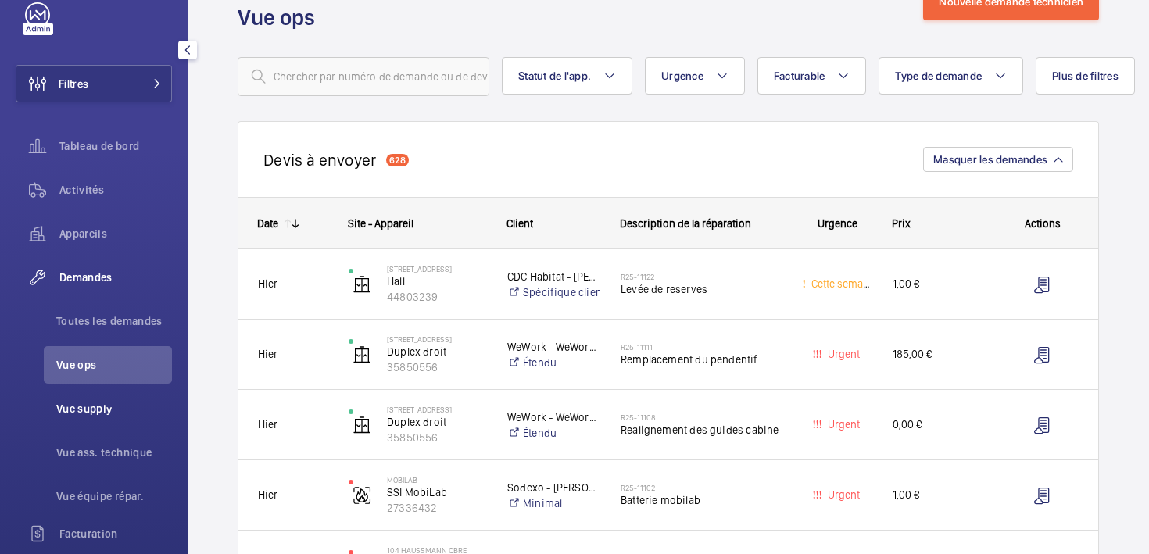
click at [80, 411] on span "Vue supply" at bounding box center [114, 409] width 116 height 16
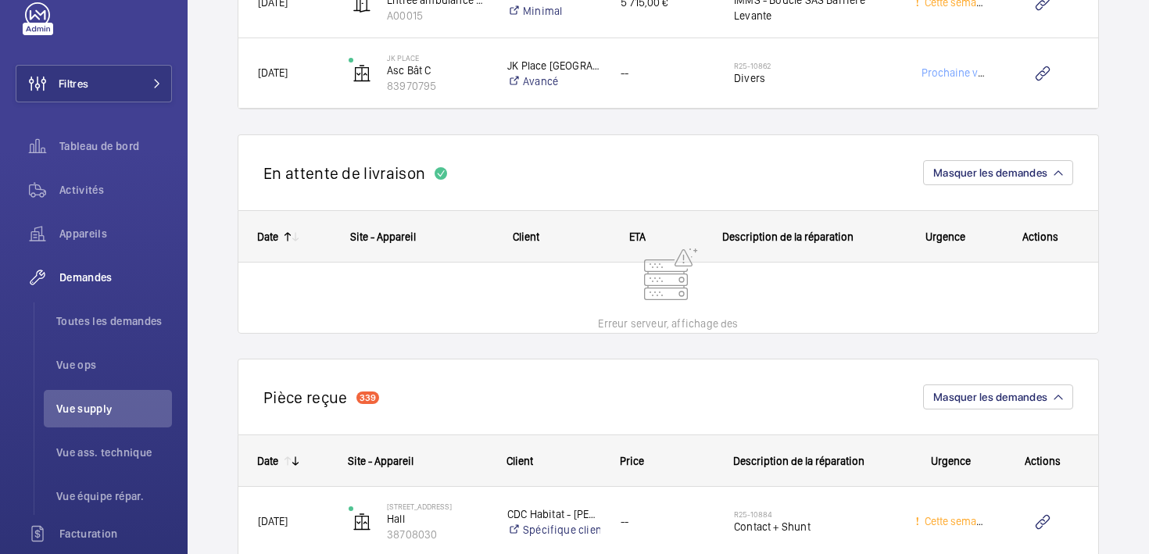
scroll to position [3739, 0]
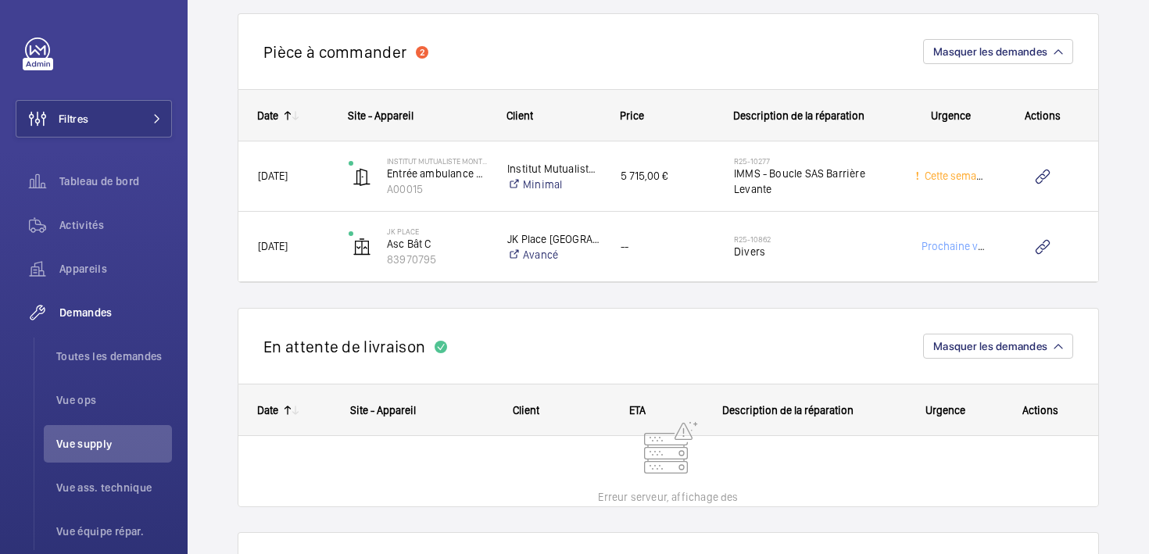
scroll to position [3576, 0]
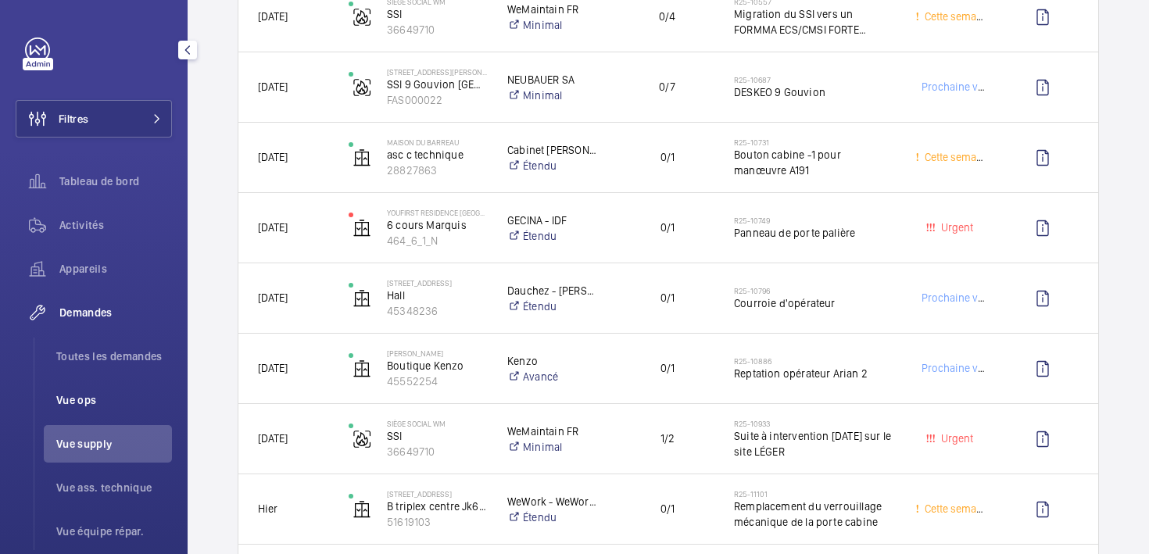
click at [85, 398] on span "Vue ops" at bounding box center [114, 401] width 116 height 16
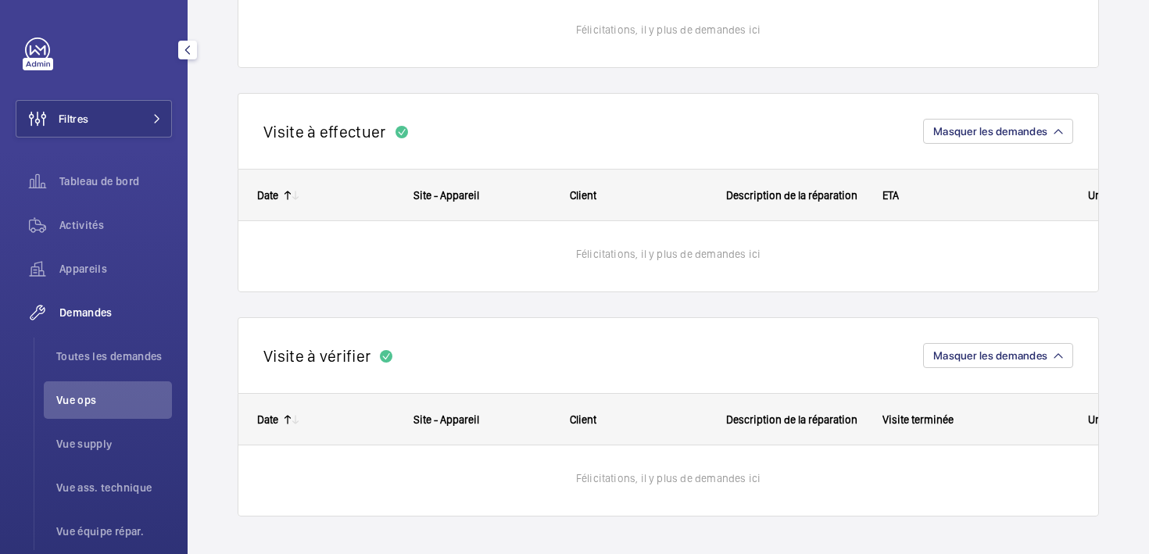
scroll to position [21, 0]
